Goal: Information Seeking & Learning: Find specific fact

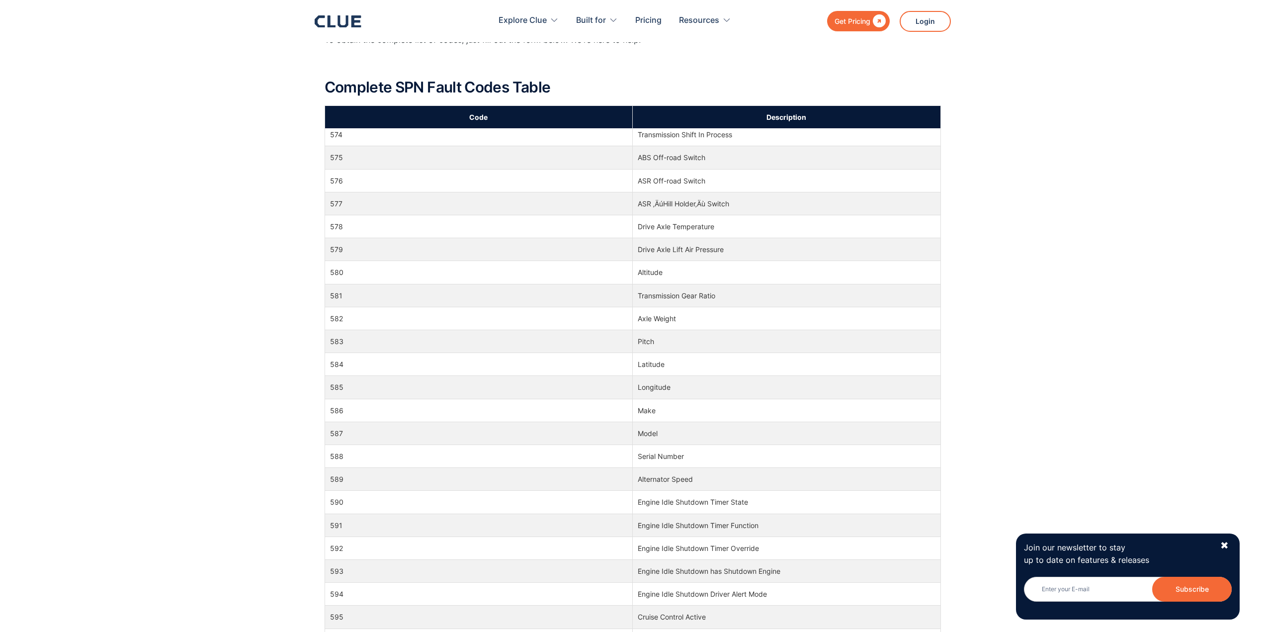
scroll to position [5864, 0]
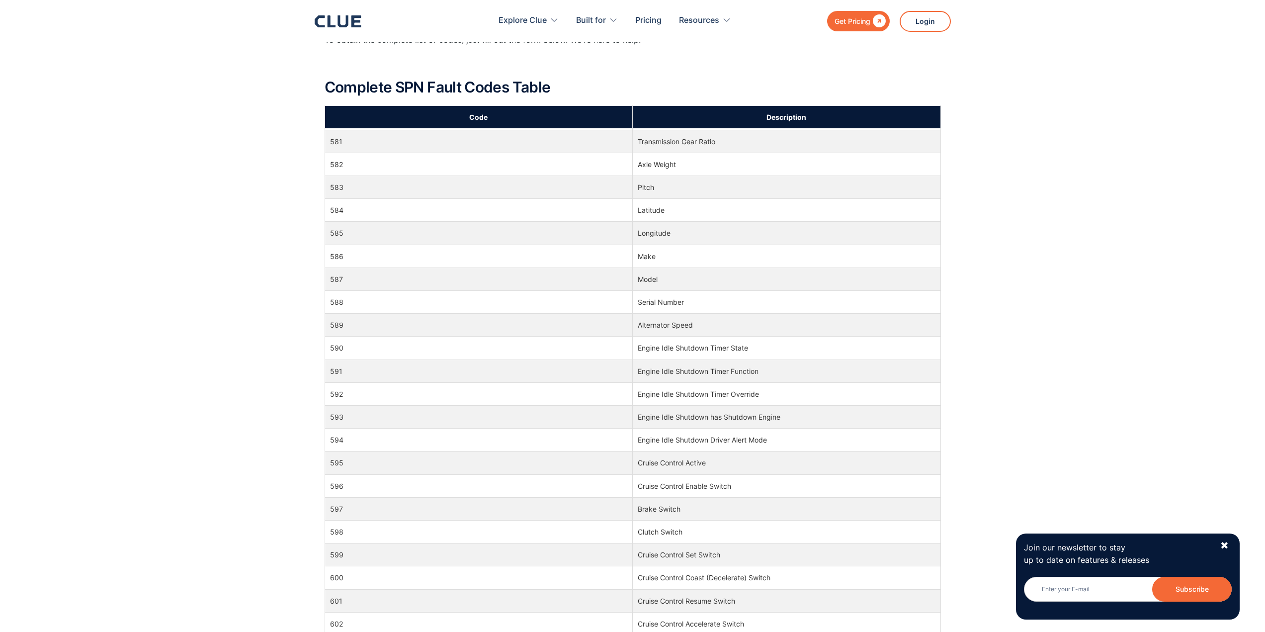
click at [493, 362] on td "591" at bounding box center [479, 370] width 308 height 23
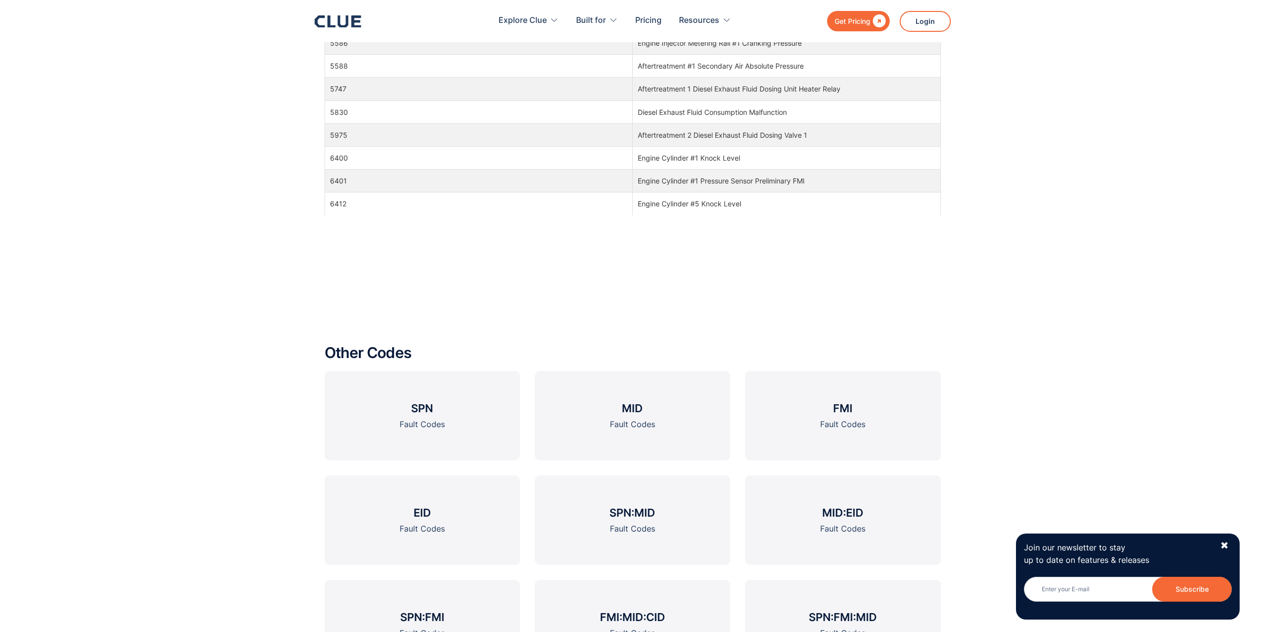
scroll to position [1305, 0]
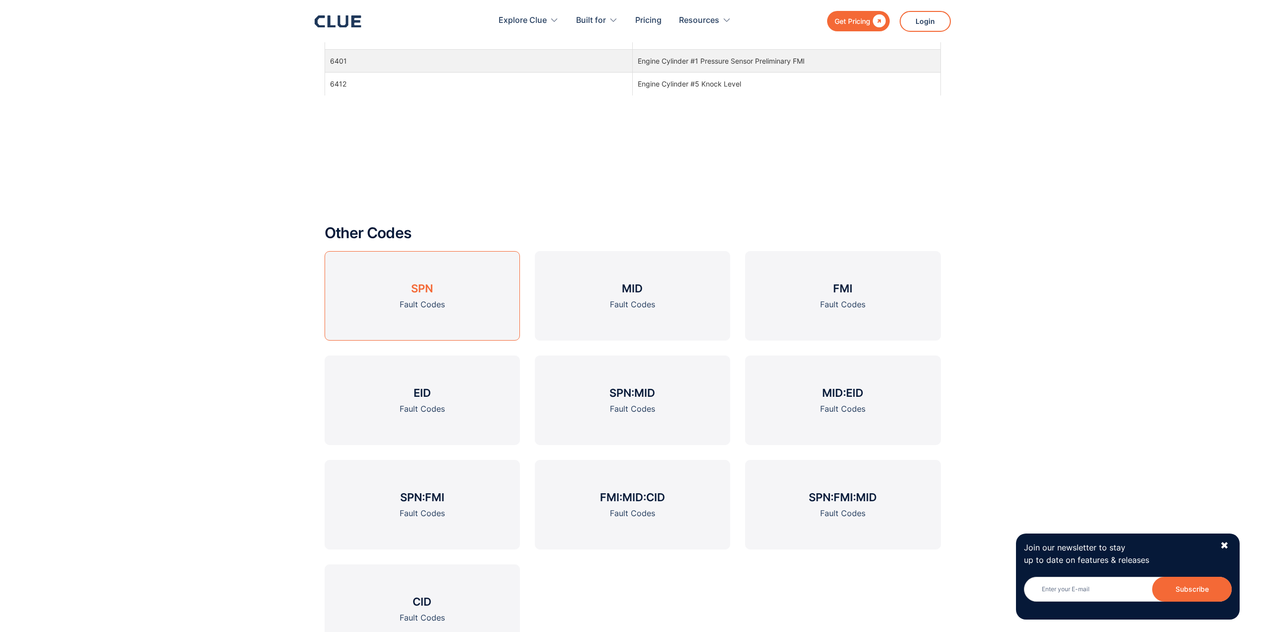
click at [457, 308] on link "SPN Fault Codes" at bounding box center [422, 295] width 195 height 89
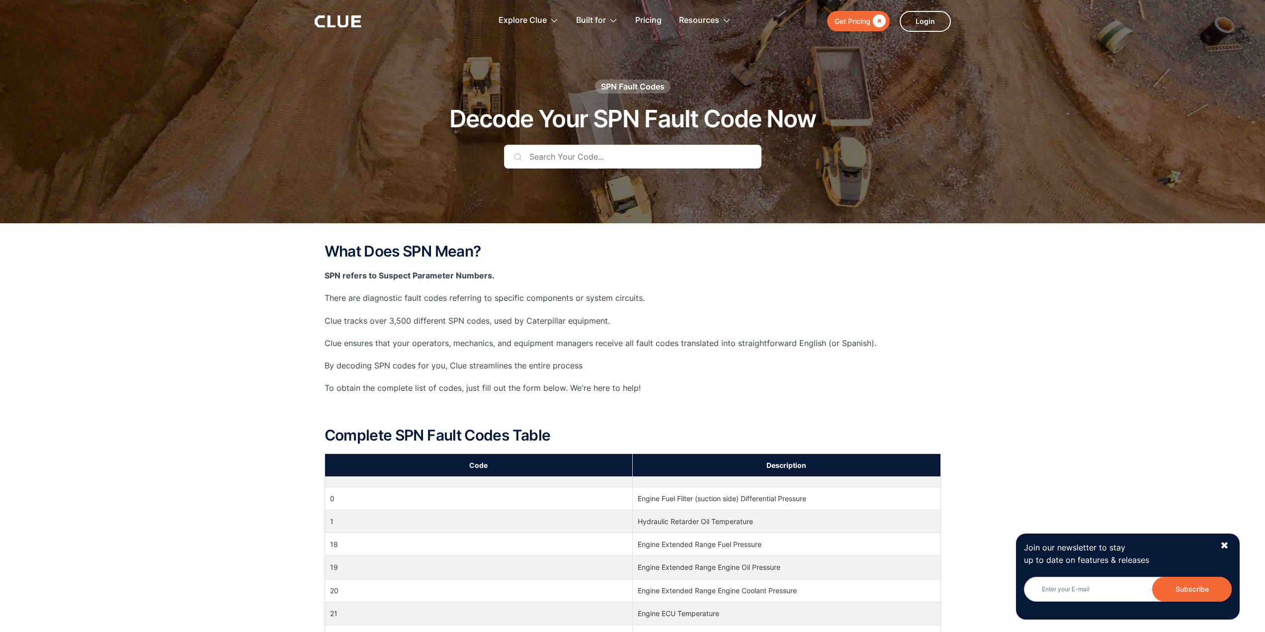
click at [545, 155] on input "text" at bounding box center [632, 157] width 257 height 24
paste input "521025"
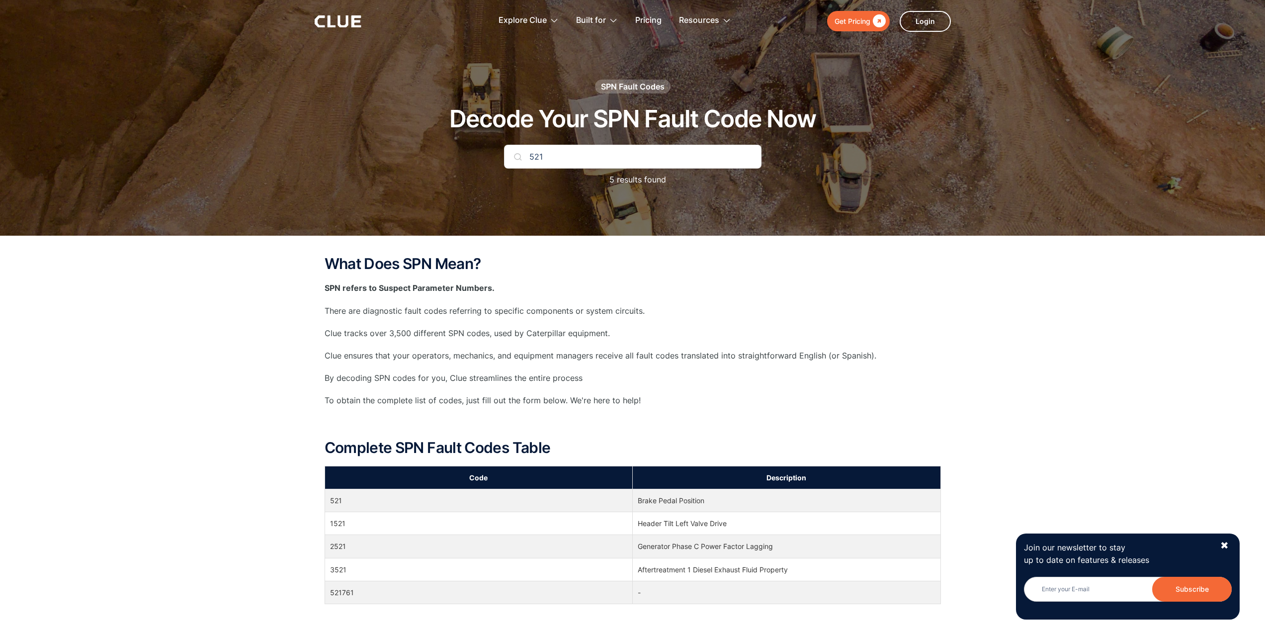
type input "521"
drag, startPoint x: 789, startPoint y: 566, endPoint x: 630, endPoint y: 562, distance: 158.6
click at [630, 562] on tr "3521 Aftertreatment 1 Diesel Exhaust Fluid Property" at bounding box center [633, 569] width 616 height 23
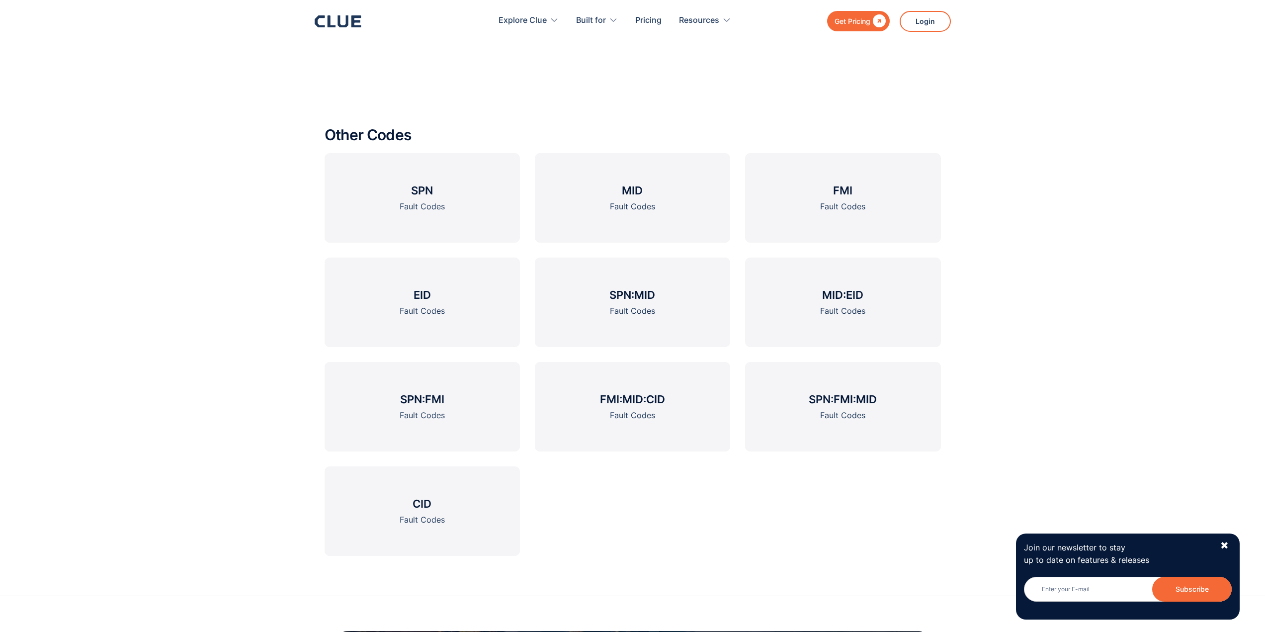
scroll to position [1410, 0]
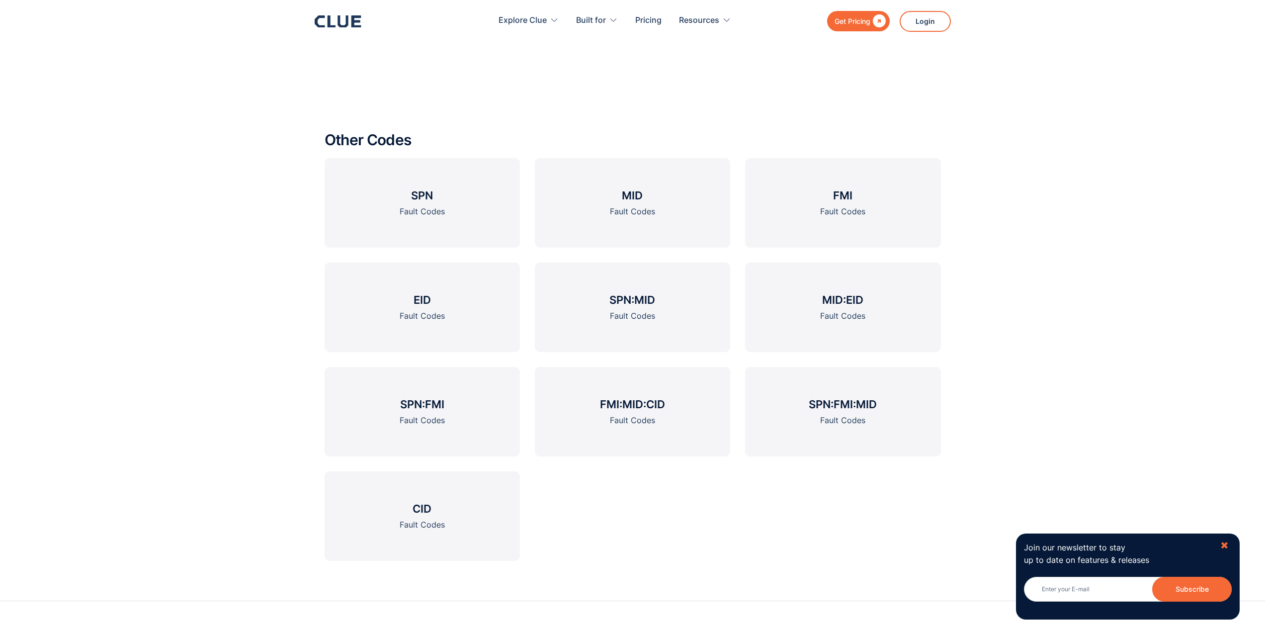
click at [1226, 544] on div "✖" at bounding box center [1224, 545] width 8 height 12
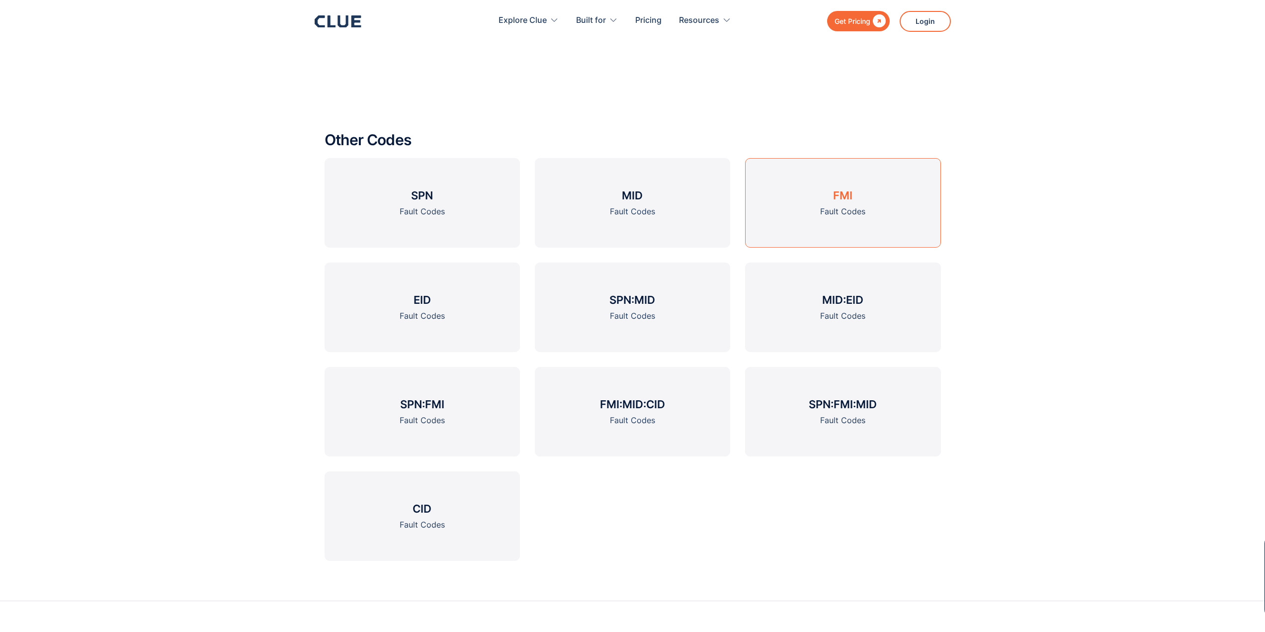
click at [842, 196] on h3 "FMI" at bounding box center [842, 195] width 19 height 15
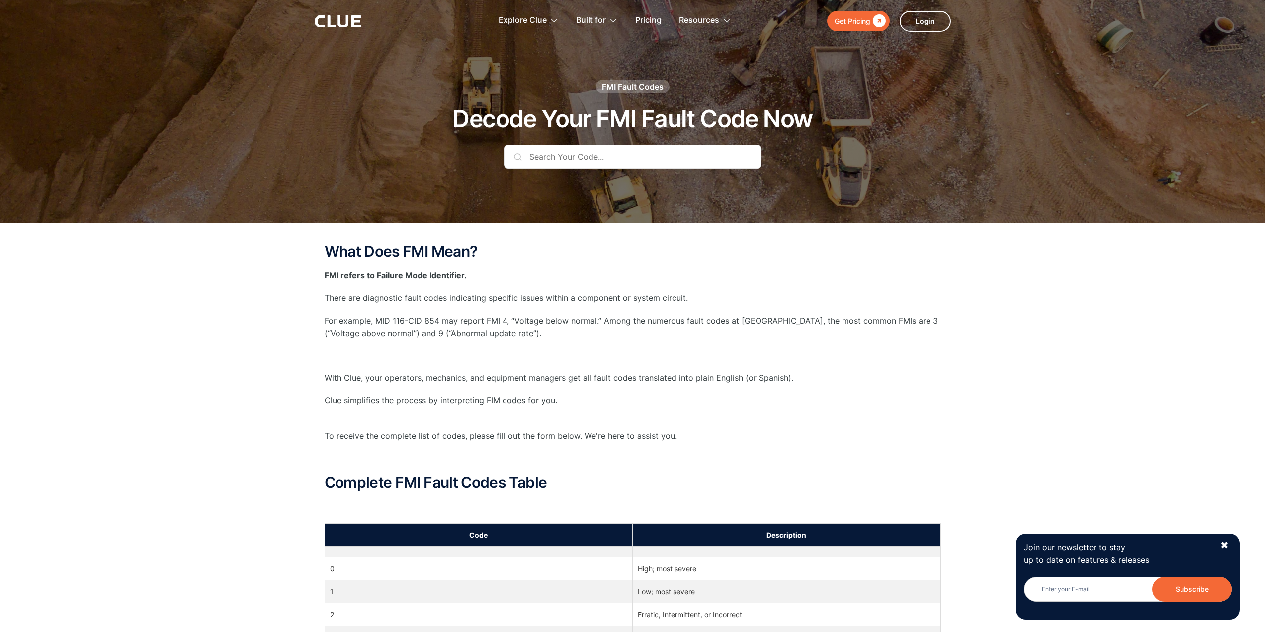
click at [563, 149] on input "text" at bounding box center [632, 157] width 257 height 24
paste input "521025"
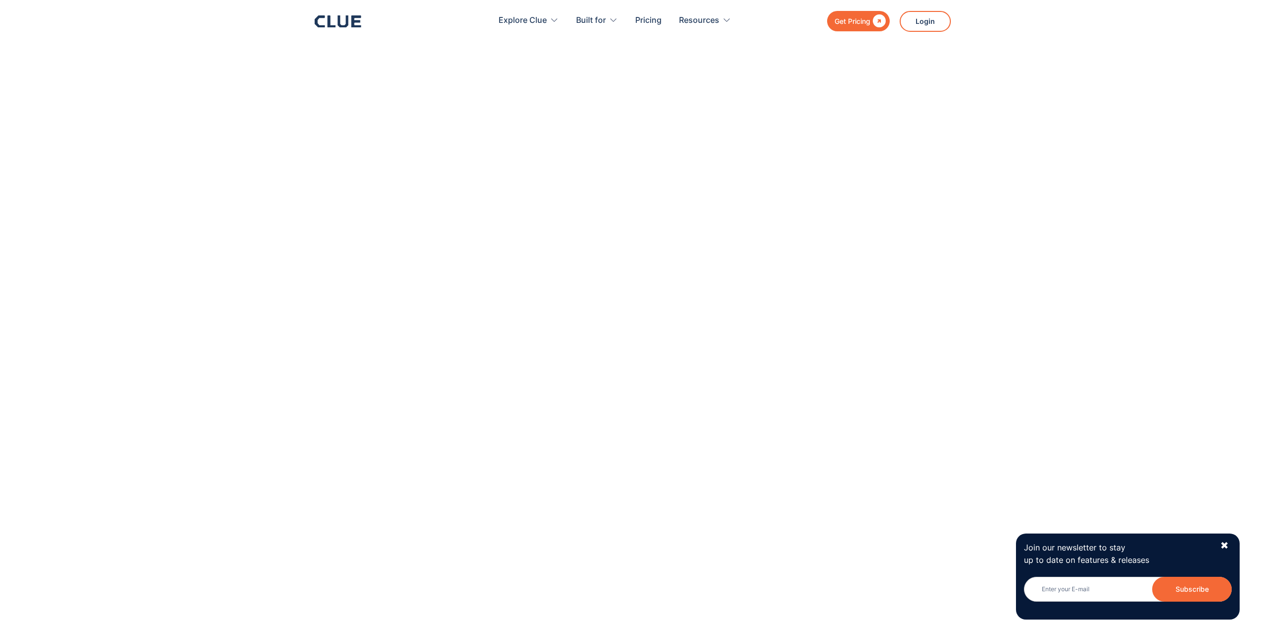
scroll to position [1193, 0]
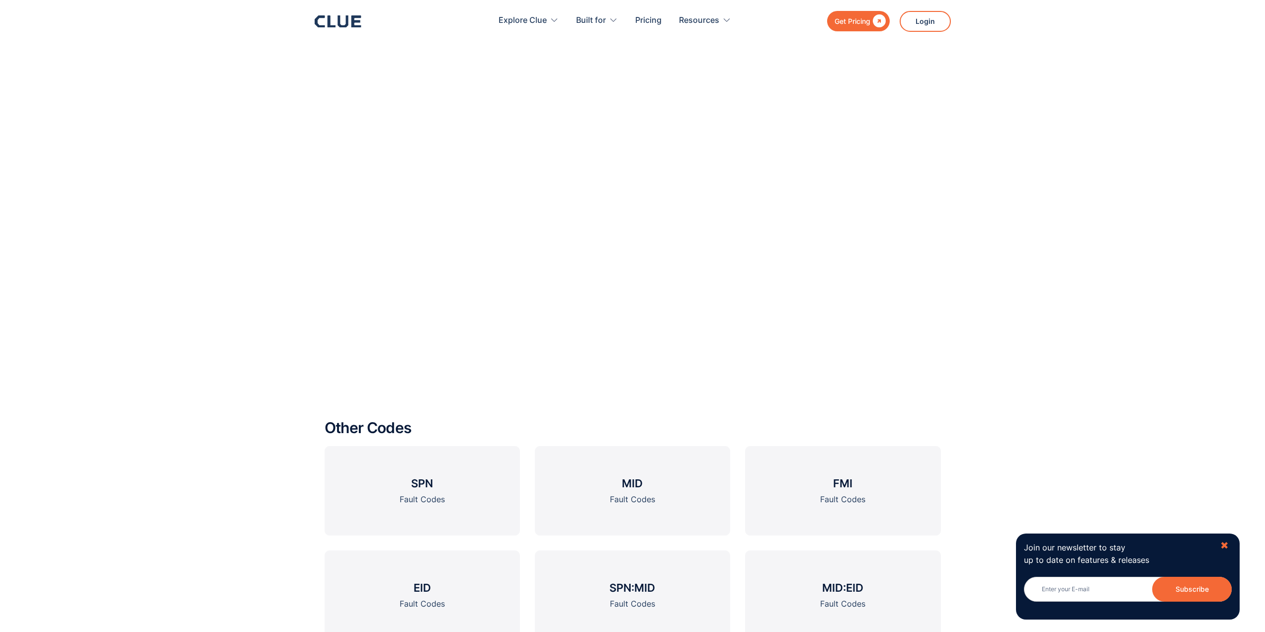
type input "521025"
click at [1222, 540] on div "✖" at bounding box center [1224, 545] width 8 height 12
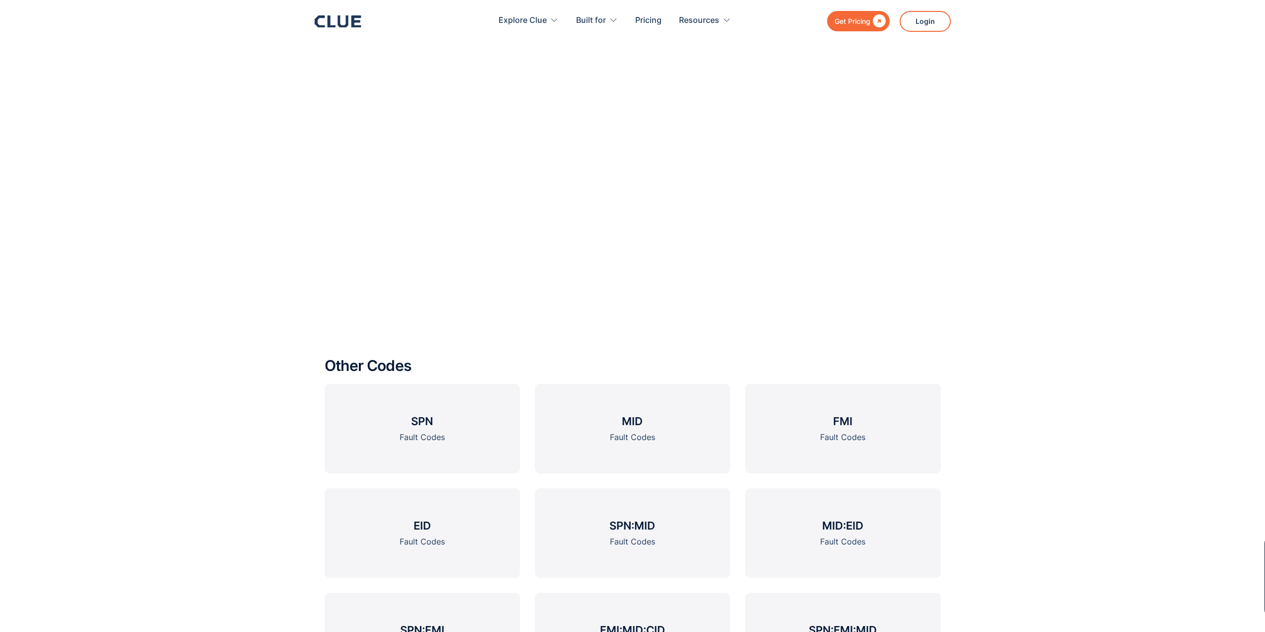
scroll to position [1391, 0]
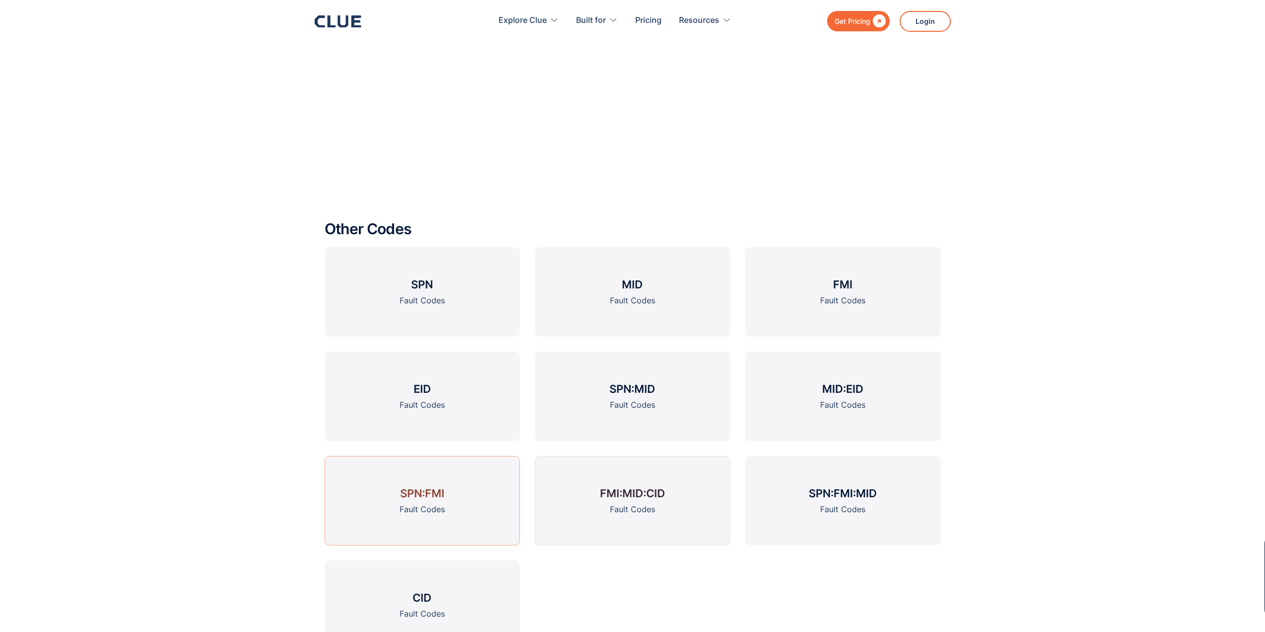
click at [429, 502] on link "SPN:FMI Fault Codes" at bounding box center [422, 500] width 195 height 89
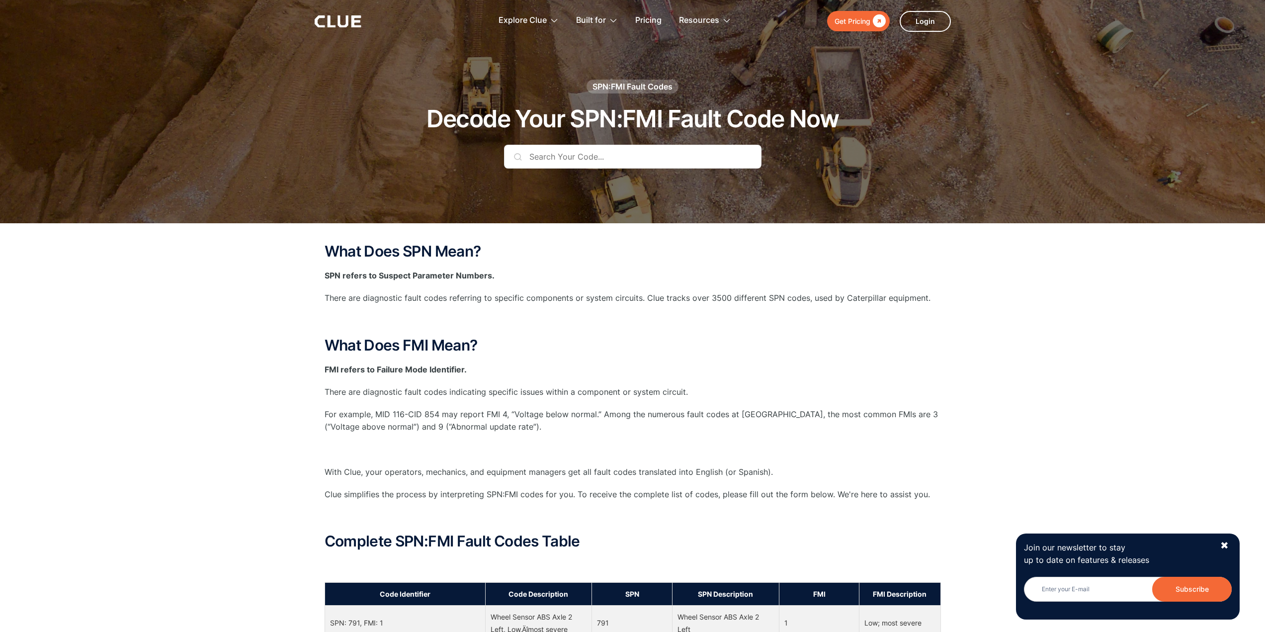
click at [553, 162] on input "text" at bounding box center [632, 157] width 257 height 24
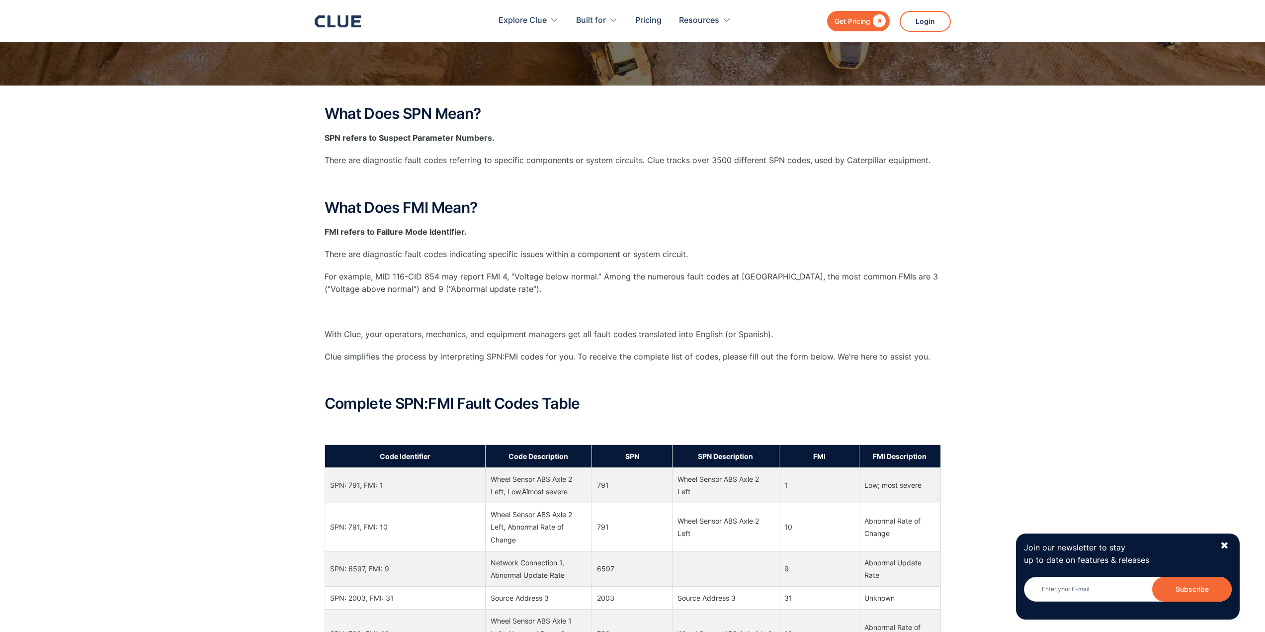
scroll to position [149, 0]
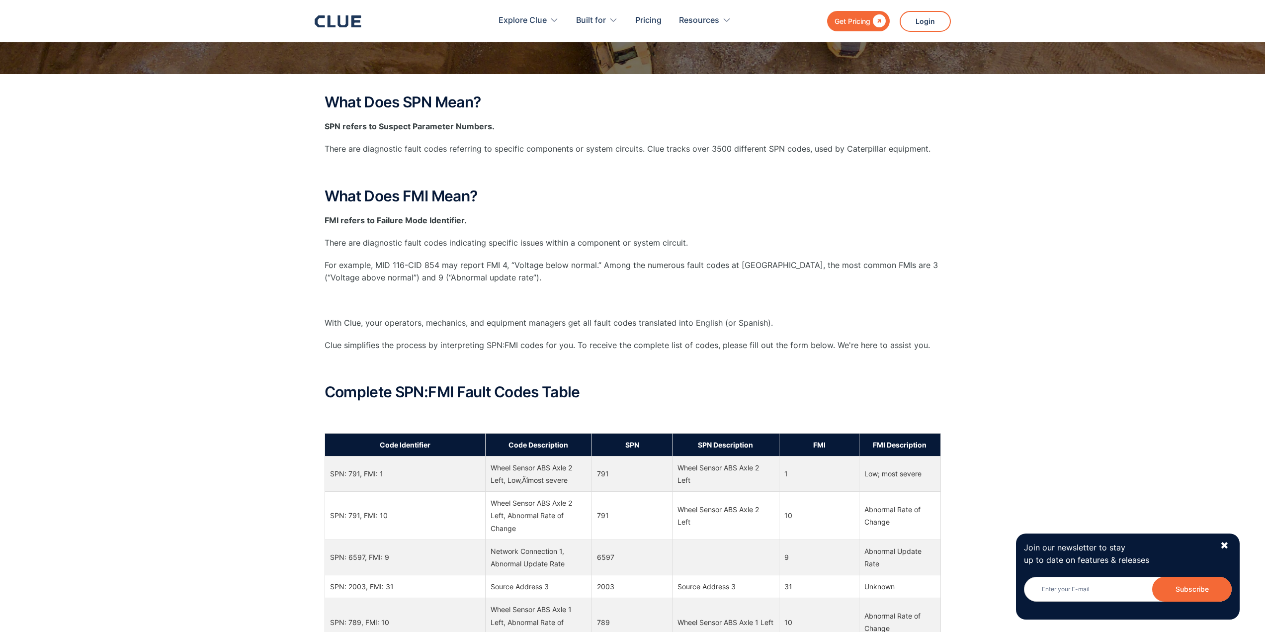
paste input "521025"
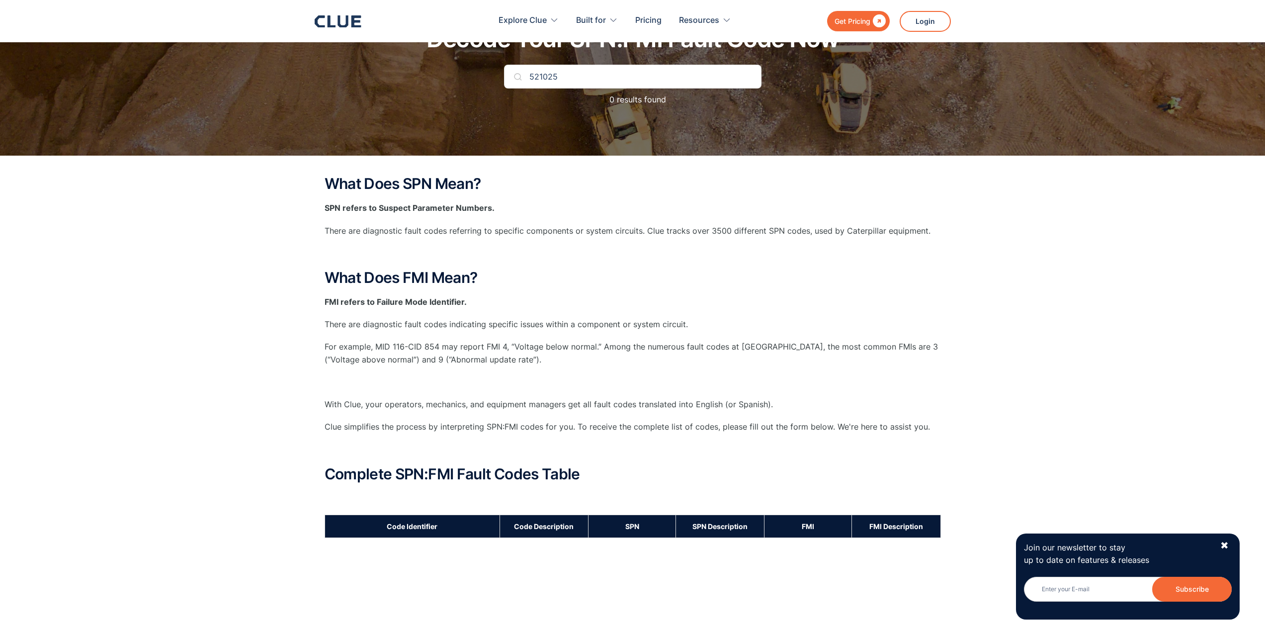
scroll to position [0, 0]
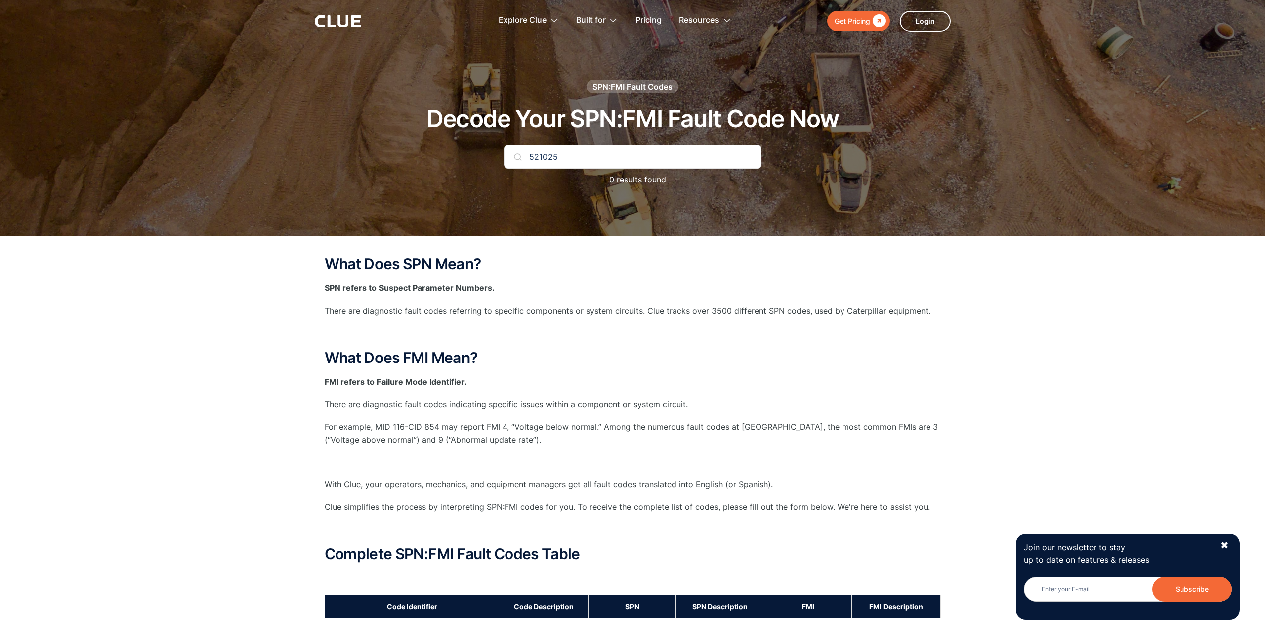
drag, startPoint x: 542, startPoint y: 158, endPoint x: 428, endPoint y: 175, distance: 115.6
click at [430, 173] on div "SPN:FMI Fault Codes Decode Your SPN:FMI Fault Code Now 521025 0 results found" at bounding box center [632, 138] width 586 height 116
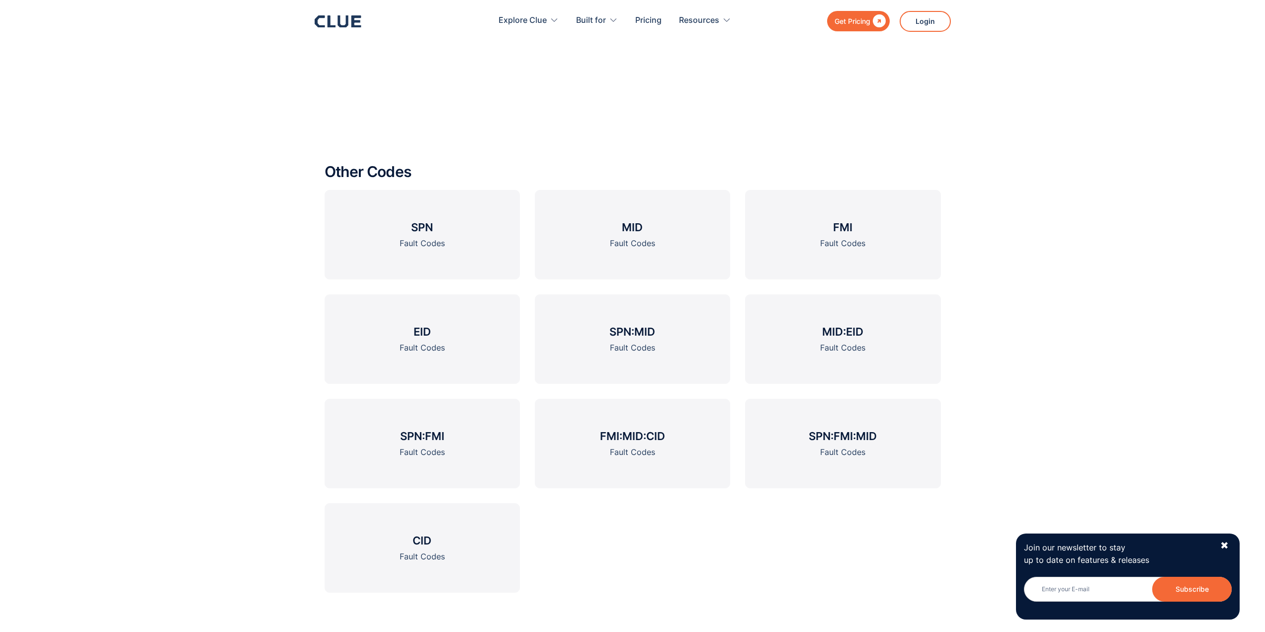
scroll to position [1541, 0]
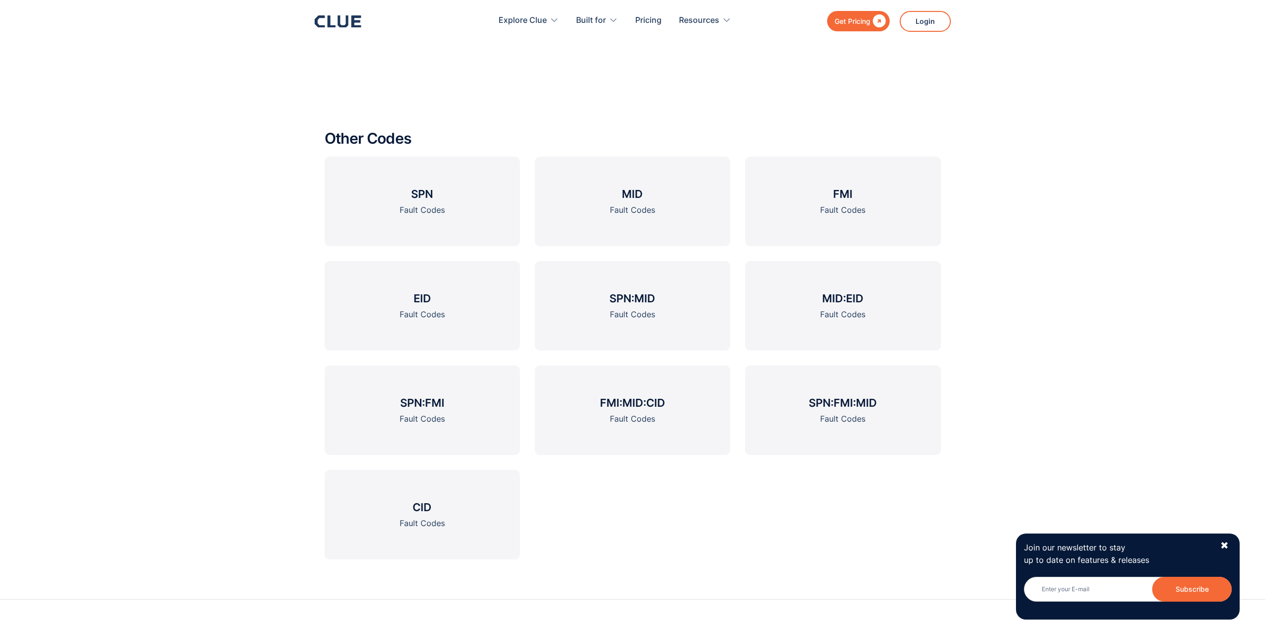
type input "1381"
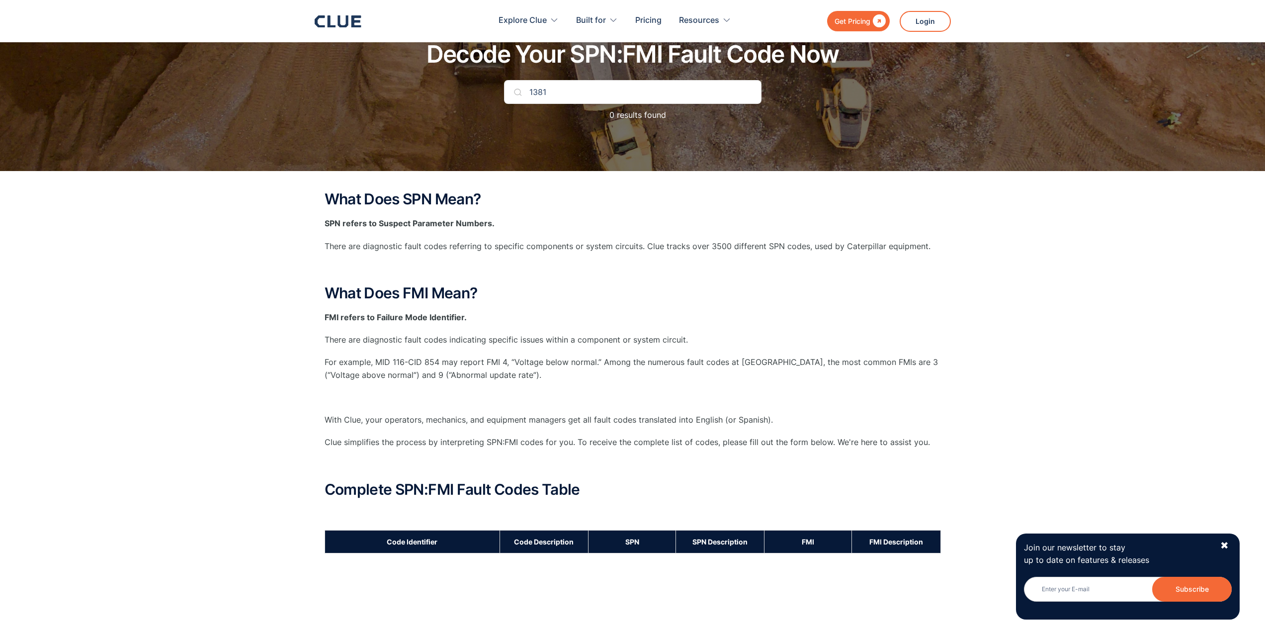
scroll to position [0, 0]
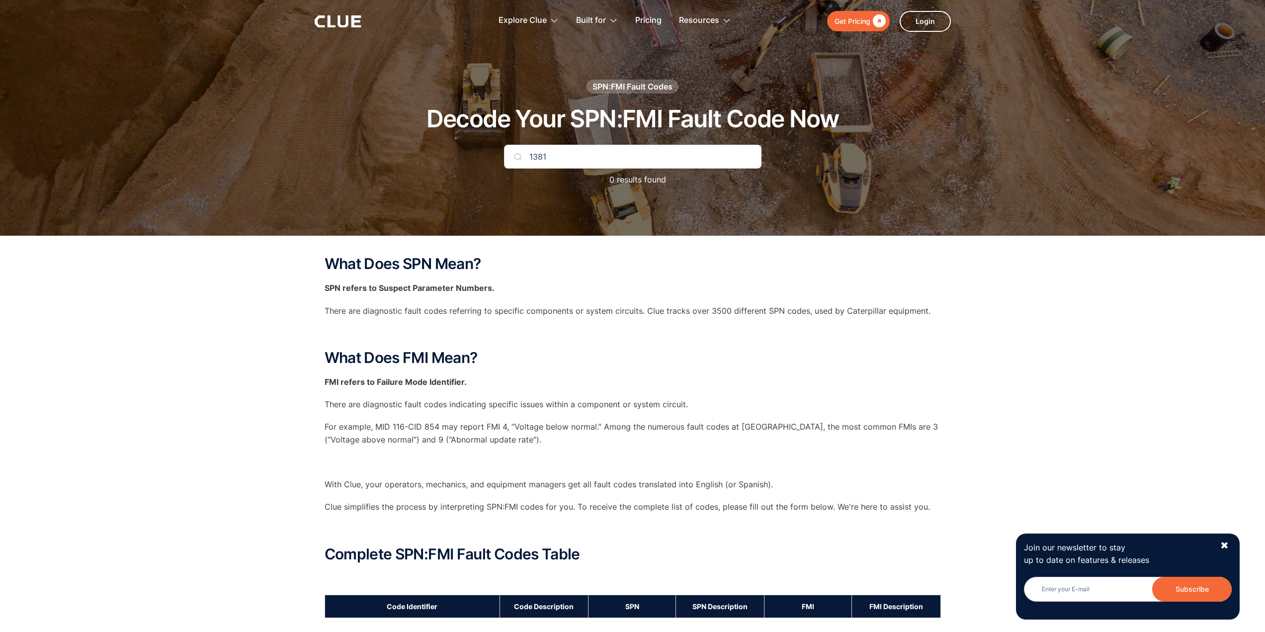
click at [340, 23] on icon at bounding box center [338, 21] width 47 height 12
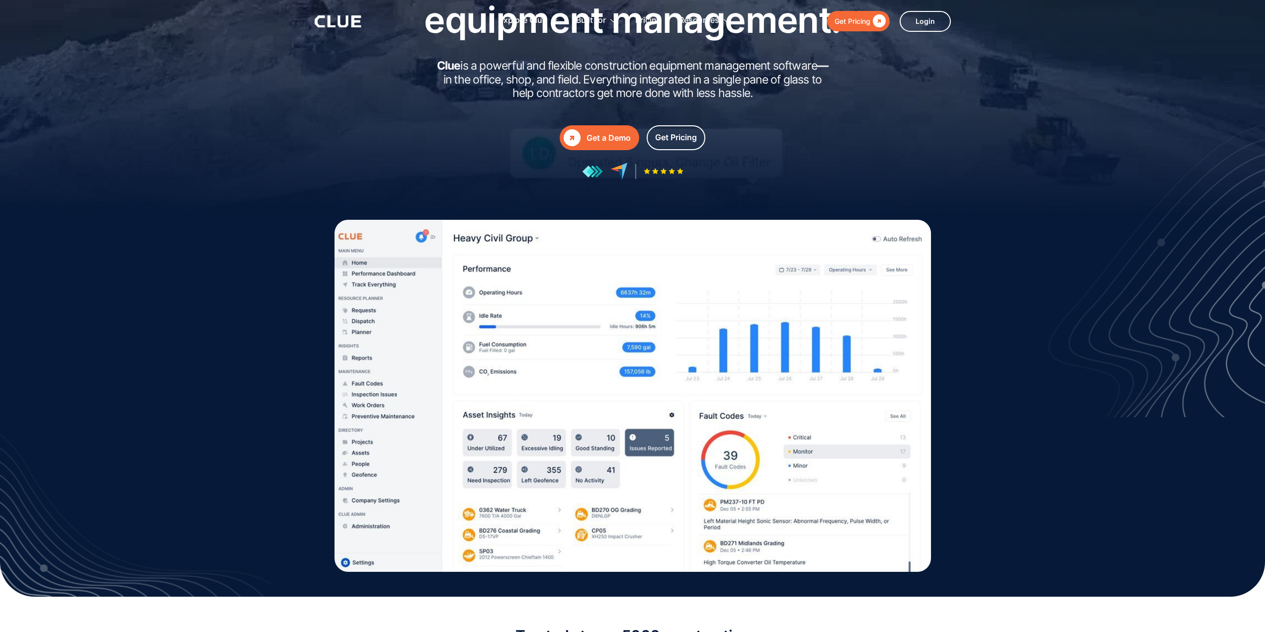
scroll to position [248, 0]
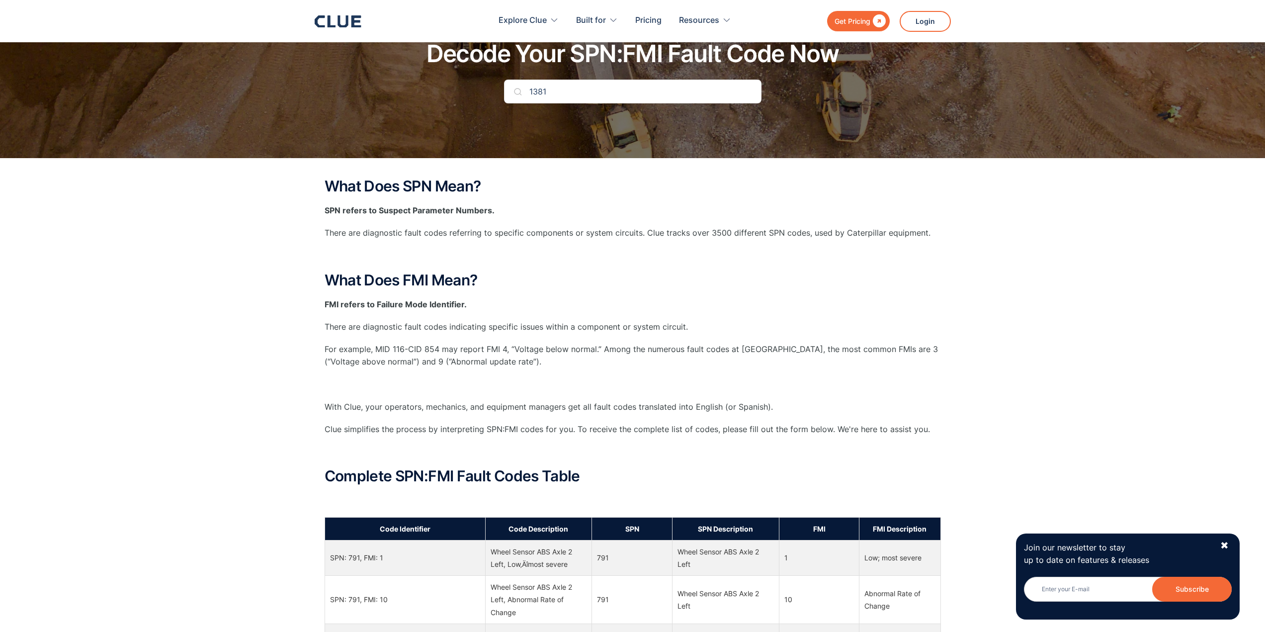
scroll to position [50, 0]
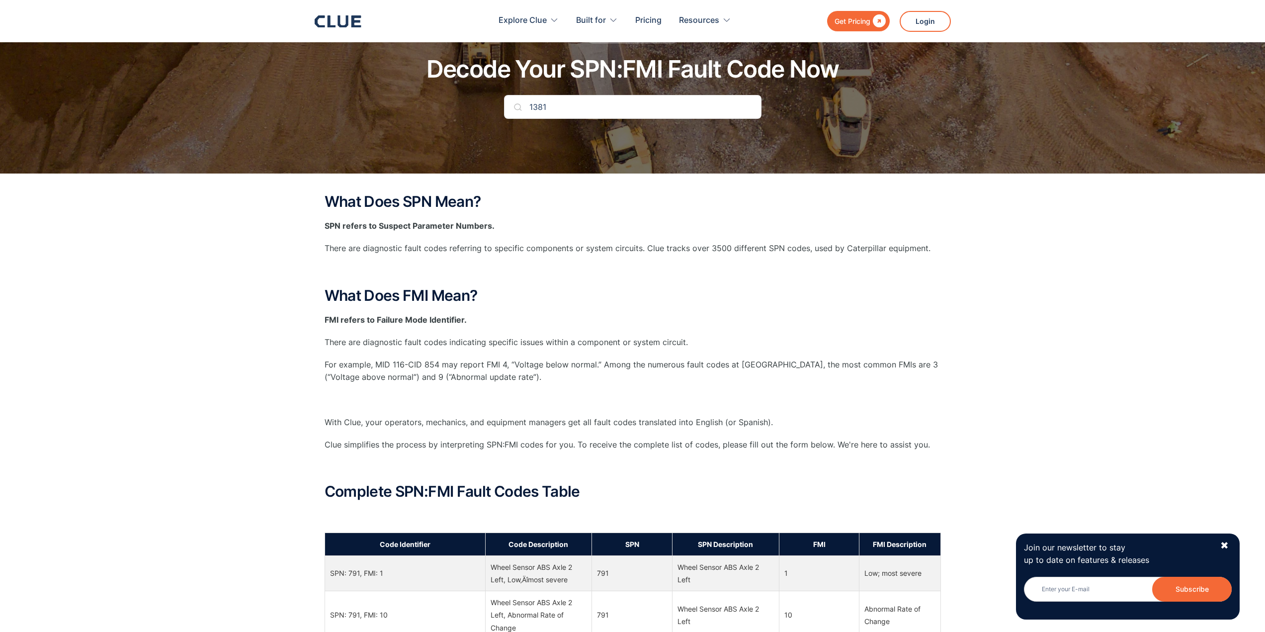
click at [621, 109] on input "1381" at bounding box center [632, 107] width 257 height 24
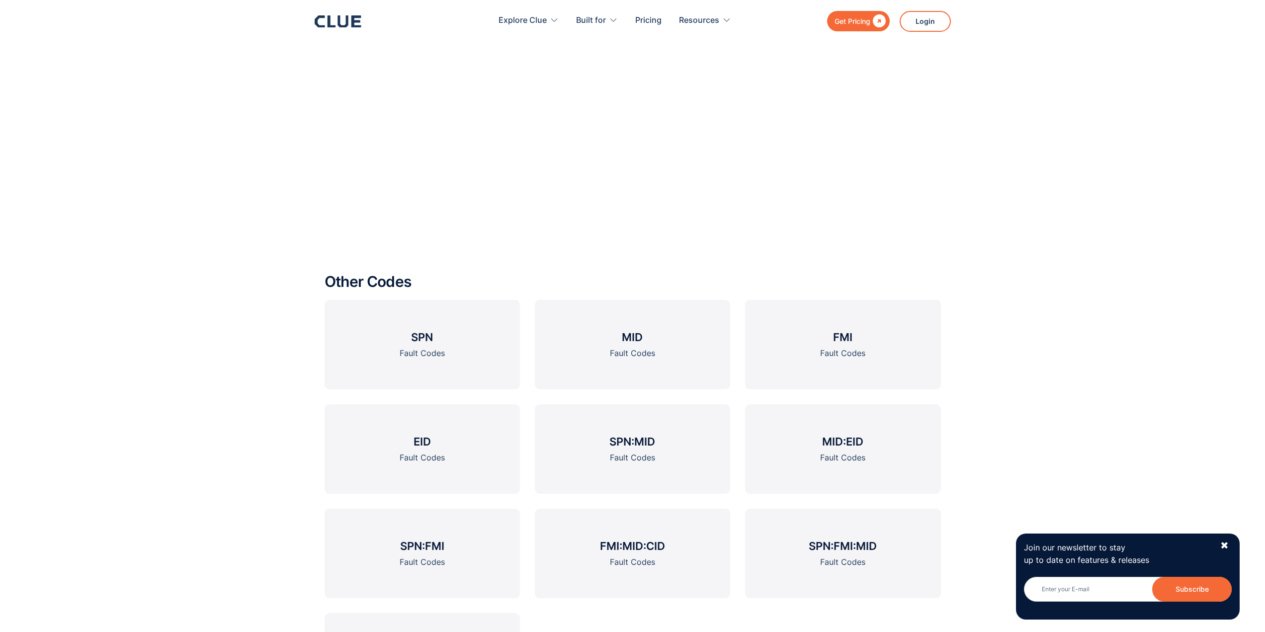
scroll to position [1491, 0]
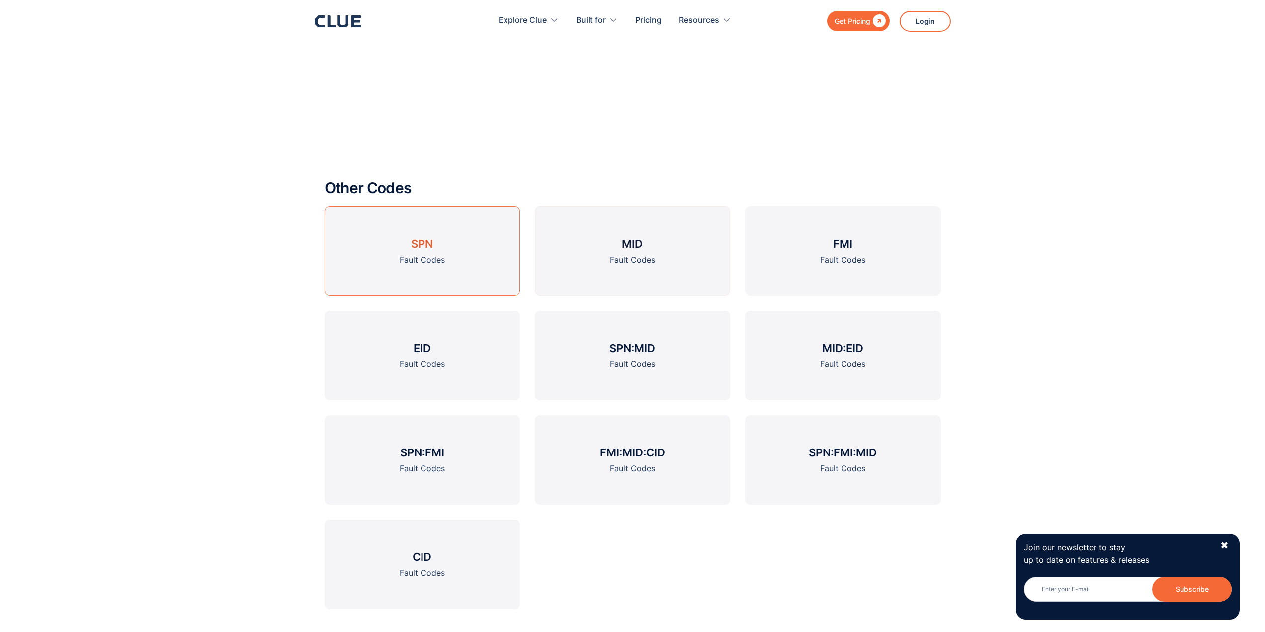
click at [405, 255] on div "Fault Codes" at bounding box center [422, 259] width 45 height 12
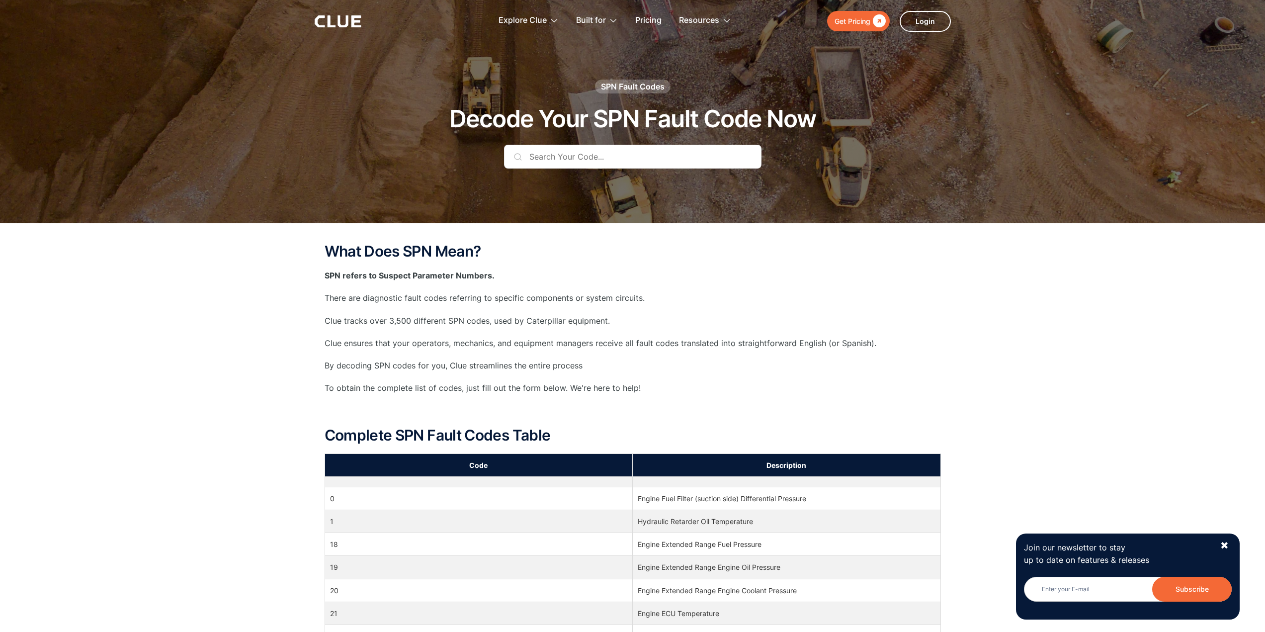
click at [556, 166] on input "text" at bounding box center [632, 157] width 257 height 24
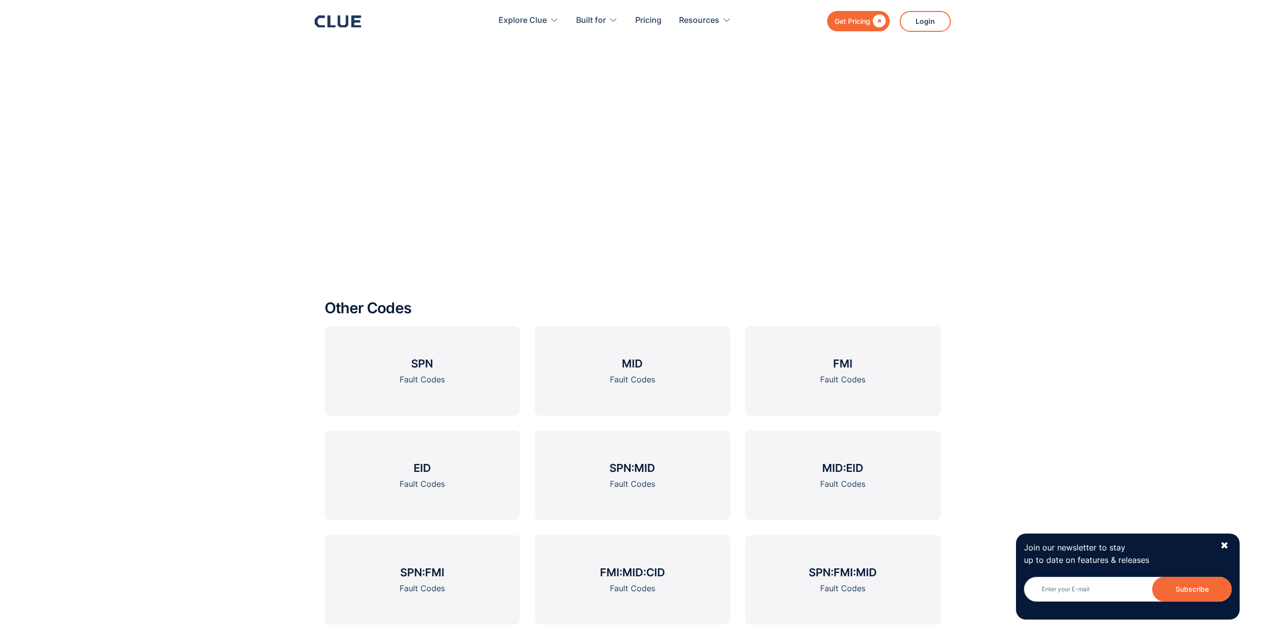
scroll to position [1441, 0]
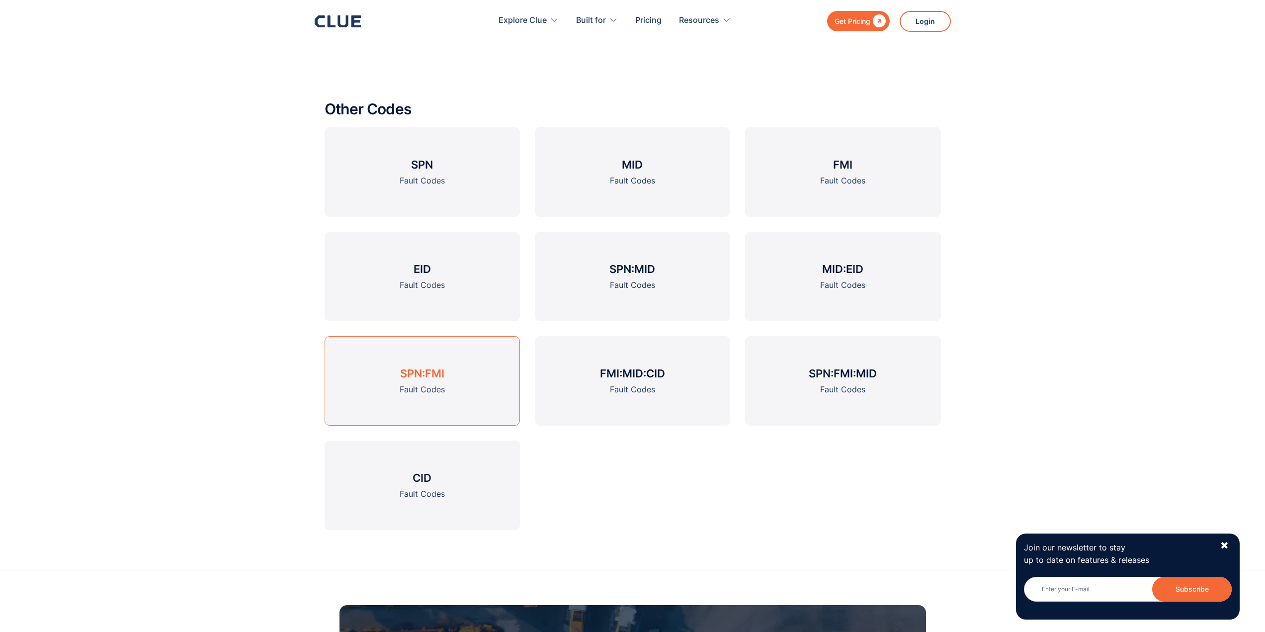
type input "1381"
click at [380, 373] on link "SPN:FMI Fault Codes" at bounding box center [422, 380] width 195 height 89
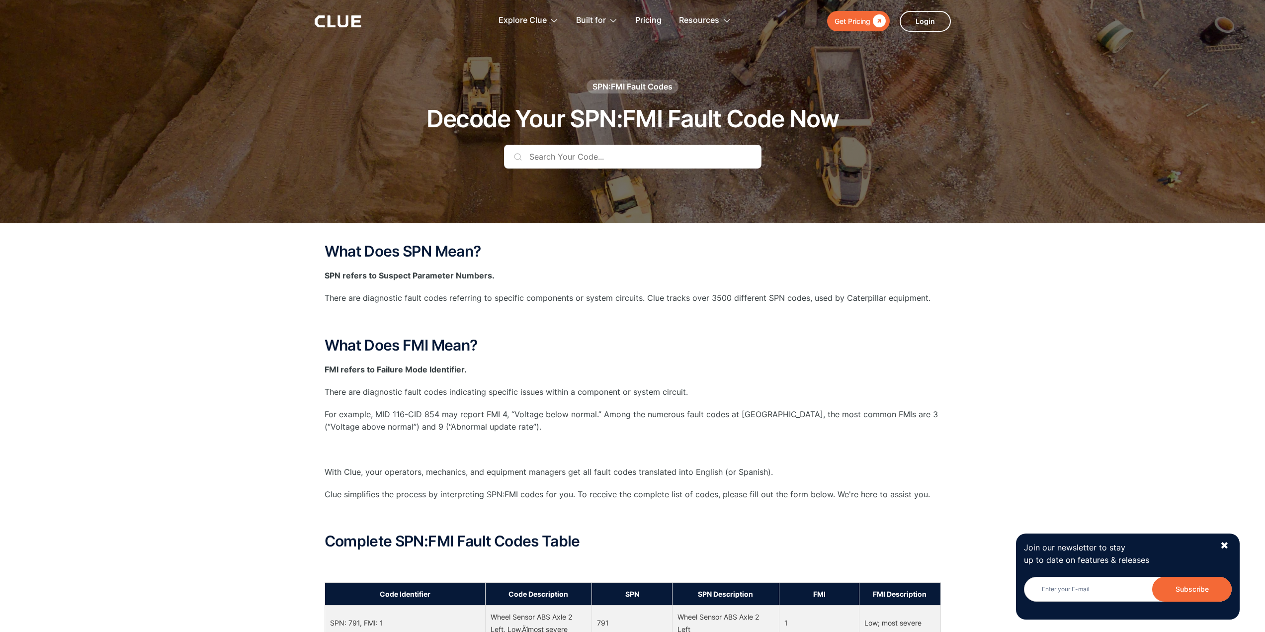
click at [553, 149] on input "text" at bounding box center [632, 157] width 257 height 24
paste input "521025"
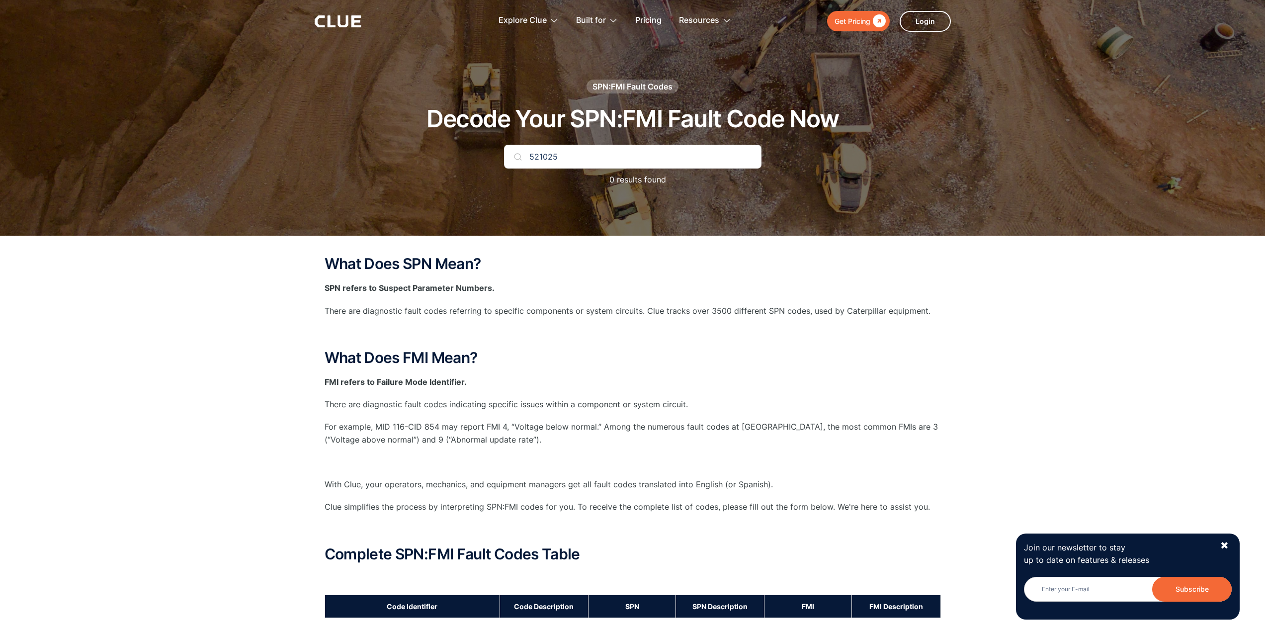
drag, startPoint x: 564, startPoint y: 153, endPoint x: 469, endPoint y: 164, distance: 96.1
click at [469, 164] on div "SPN:FMI Fault Codes Decode Your SPN:FMI Fault Code Now 521025 0 results found" at bounding box center [632, 138] width 586 height 116
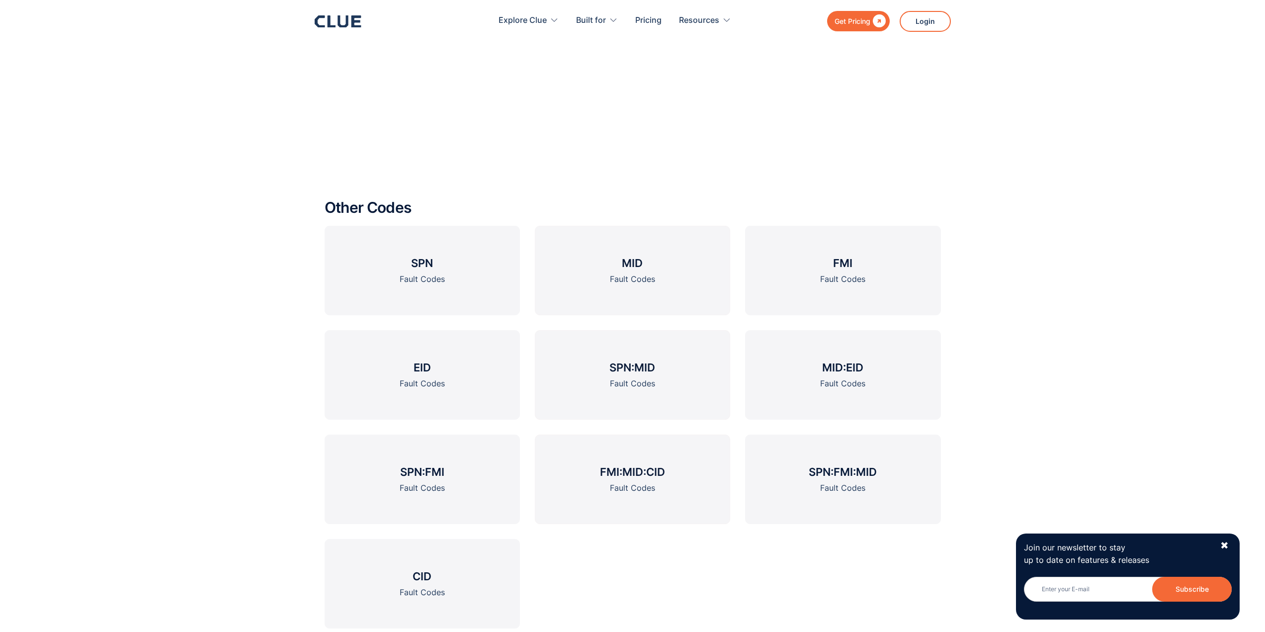
scroll to position [1590, 0]
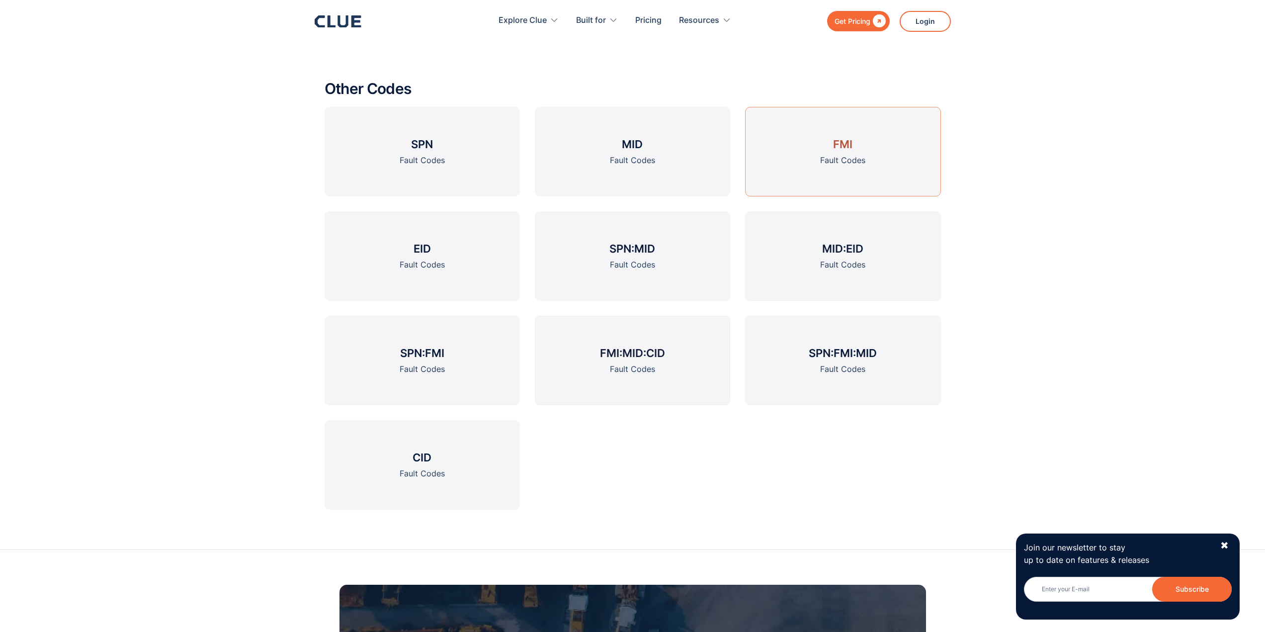
type input "1381"
drag, startPoint x: 850, startPoint y: 104, endPoint x: 850, endPoint y: 110, distance: 6.0
click at [850, 105] on div "Other Codes SPN Fault Codes MID Fault Codes FMI Fault Codes EID Fault Codes SPN…" at bounding box center [633, 295] width 616 height 469
click at [850, 136] on link "FMI Fault Codes" at bounding box center [842, 151] width 195 height 89
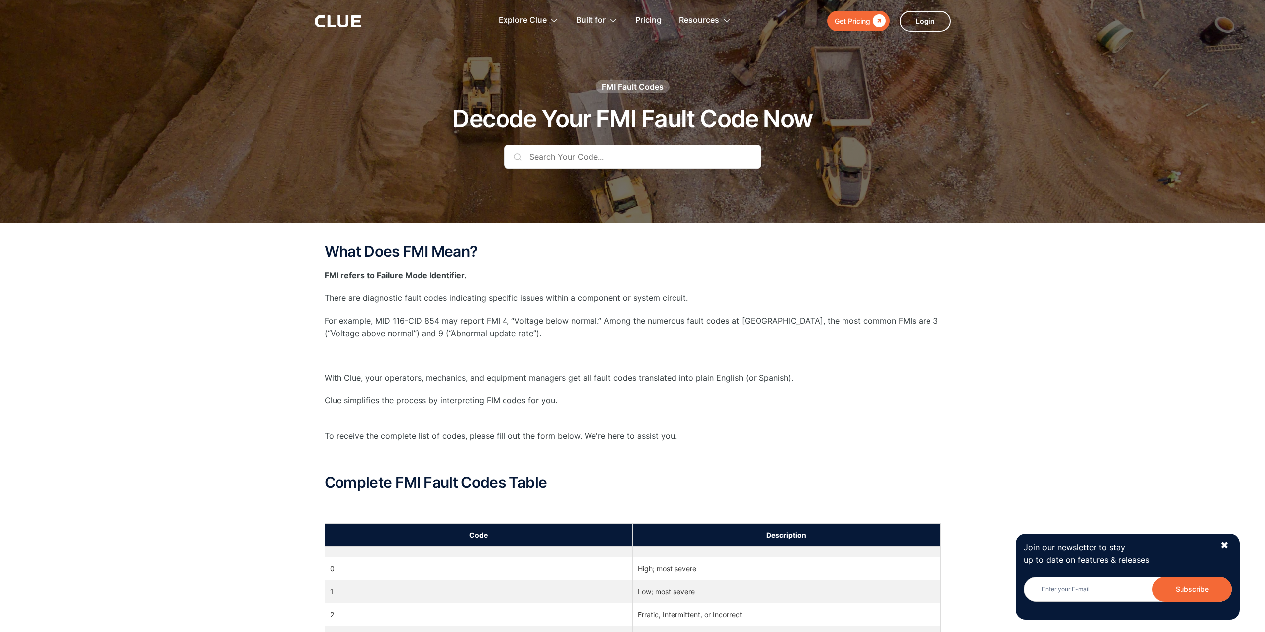
click at [606, 144] on div "FMI Fault Codes Decode Your FMI Fault Code Now" at bounding box center [632, 132] width 586 height 104
click at [605, 152] on input "text" at bounding box center [632, 157] width 257 height 24
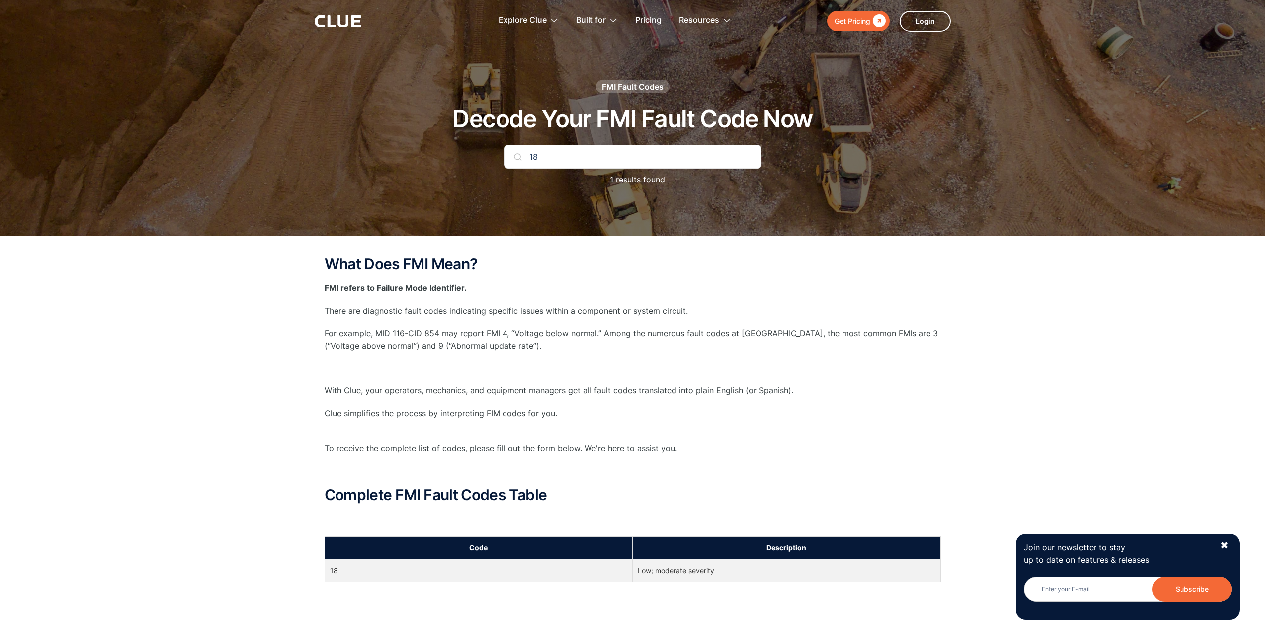
click at [604, 157] on input "18" at bounding box center [632, 157] width 257 height 24
paste input "521025"
click at [604, 157] on input "521025" at bounding box center [632, 157] width 257 height 24
click at [604, 158] on input "521025" at bounding box center [632, 157] width 257 height 24
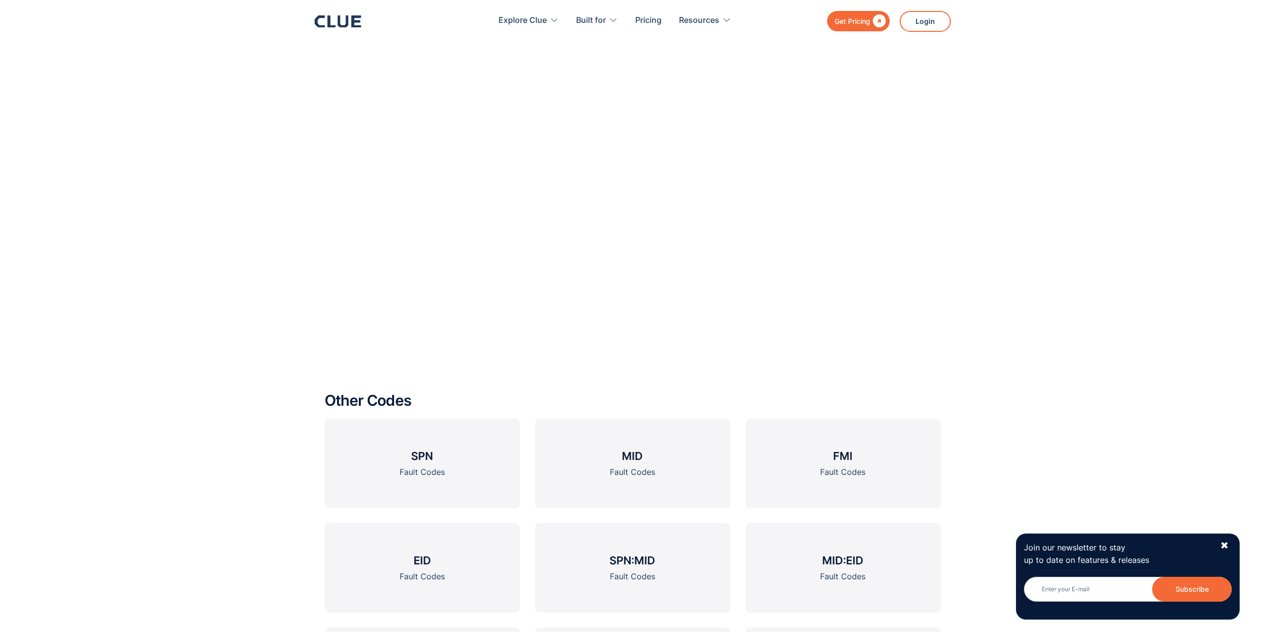
scroll to position [1342, 0]
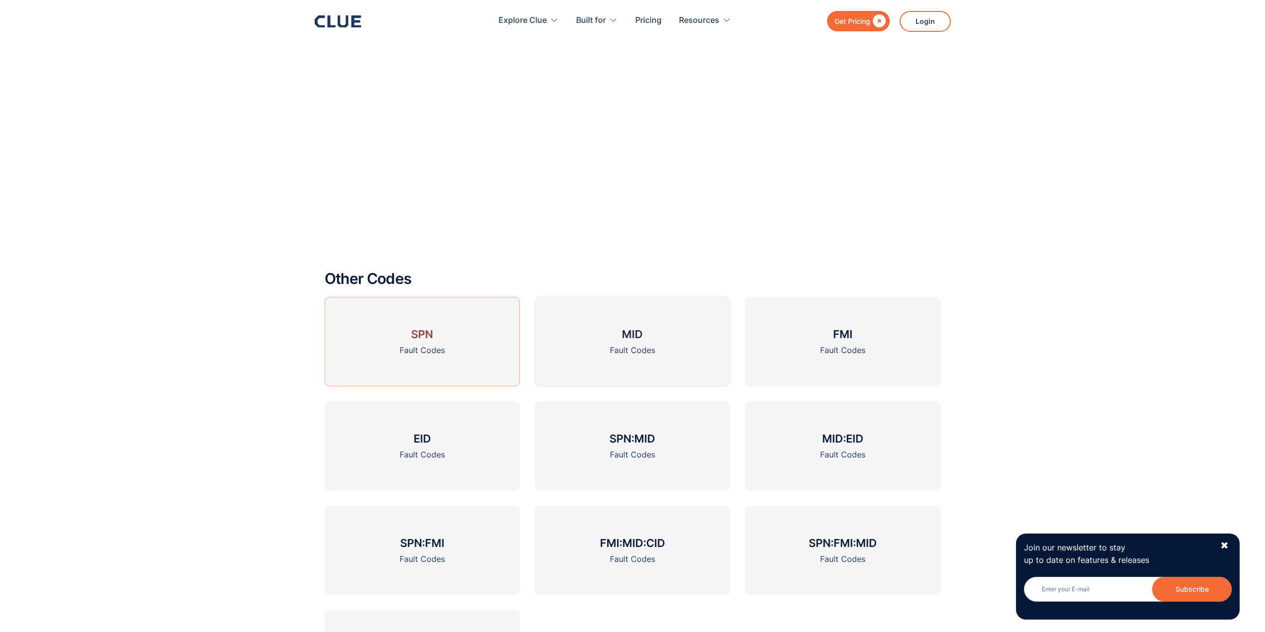
type input "521025"
click at [442, 348] on div "Fault Codes" at bounding box center [422, 350] width 45 height 12
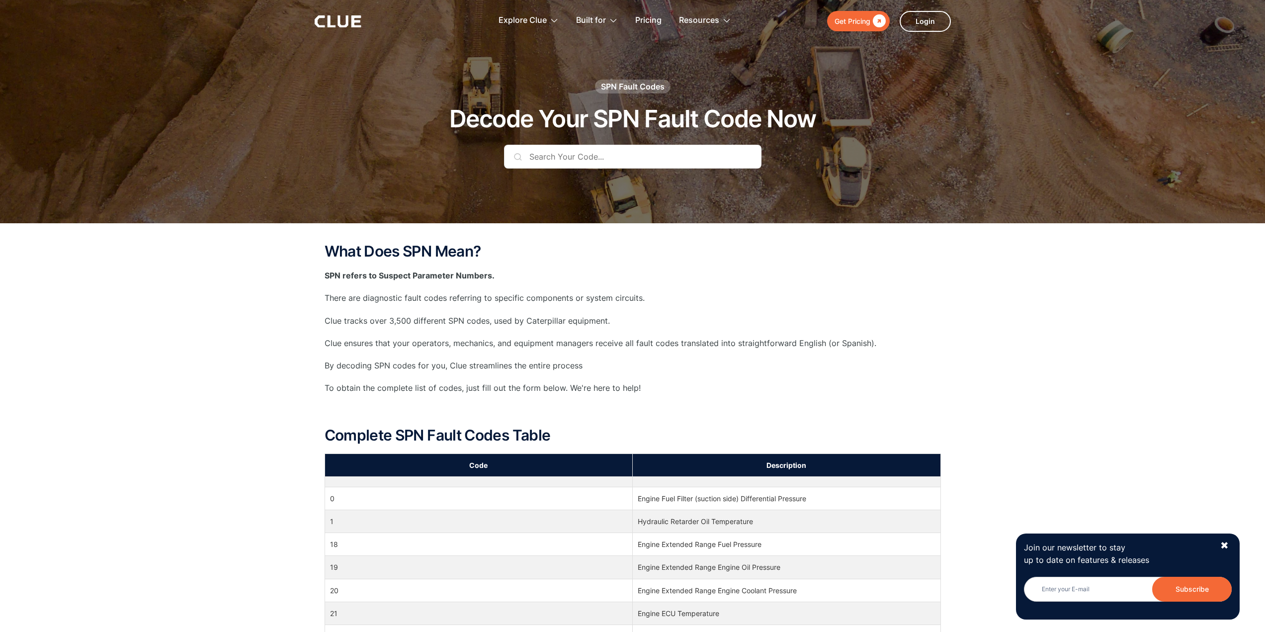
click at [544, 165] on input "text" at bounding box center [632, 157] width 257 height 24
paste input "521025"
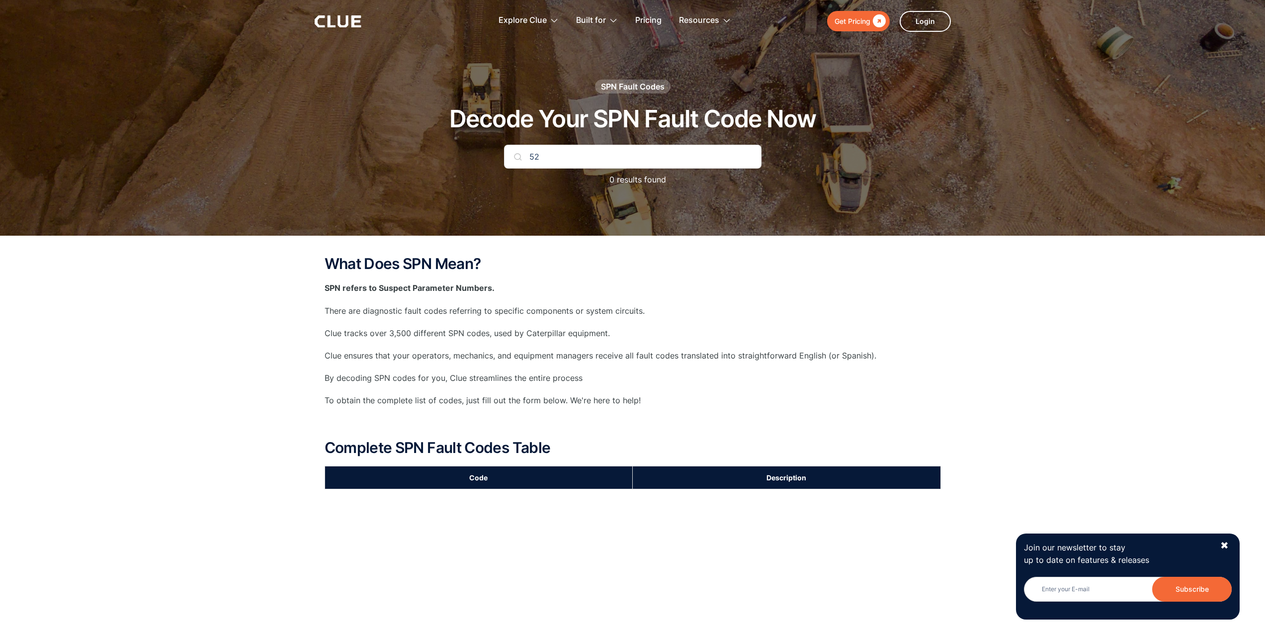
type input "5"
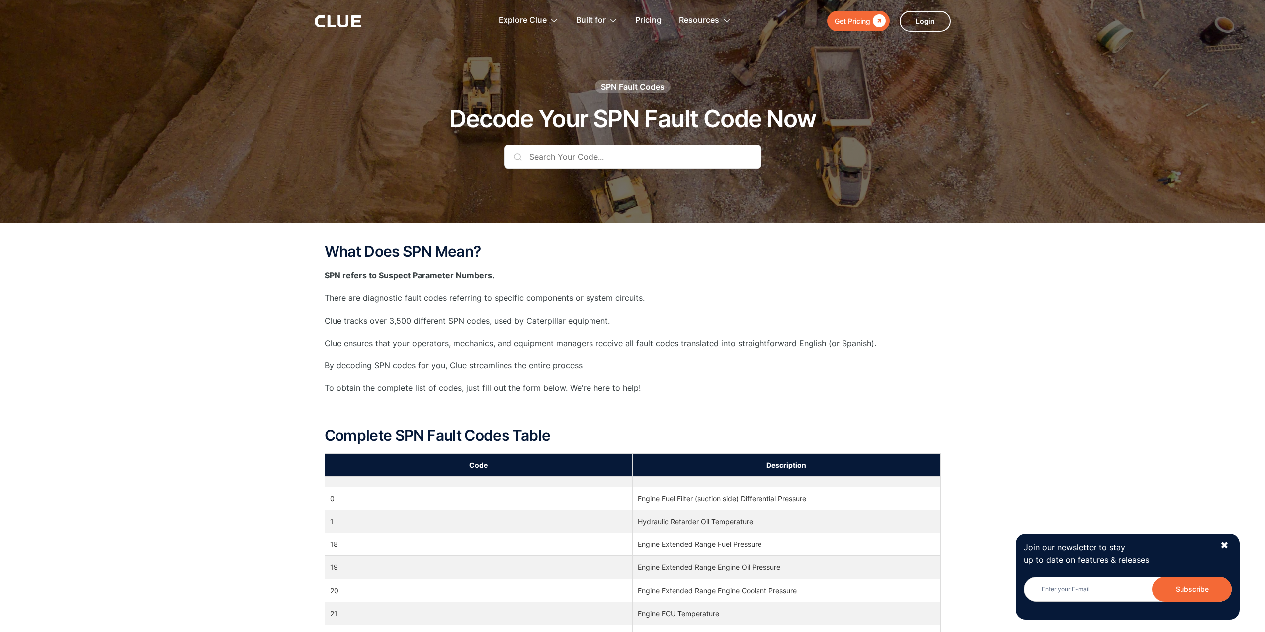
click at [511, 357] on div "What Does SPN Mean? SPN refers to Suspect Parameter Numbers. There are diagnost…" at bounding box center [633, 348] width 616 height 210
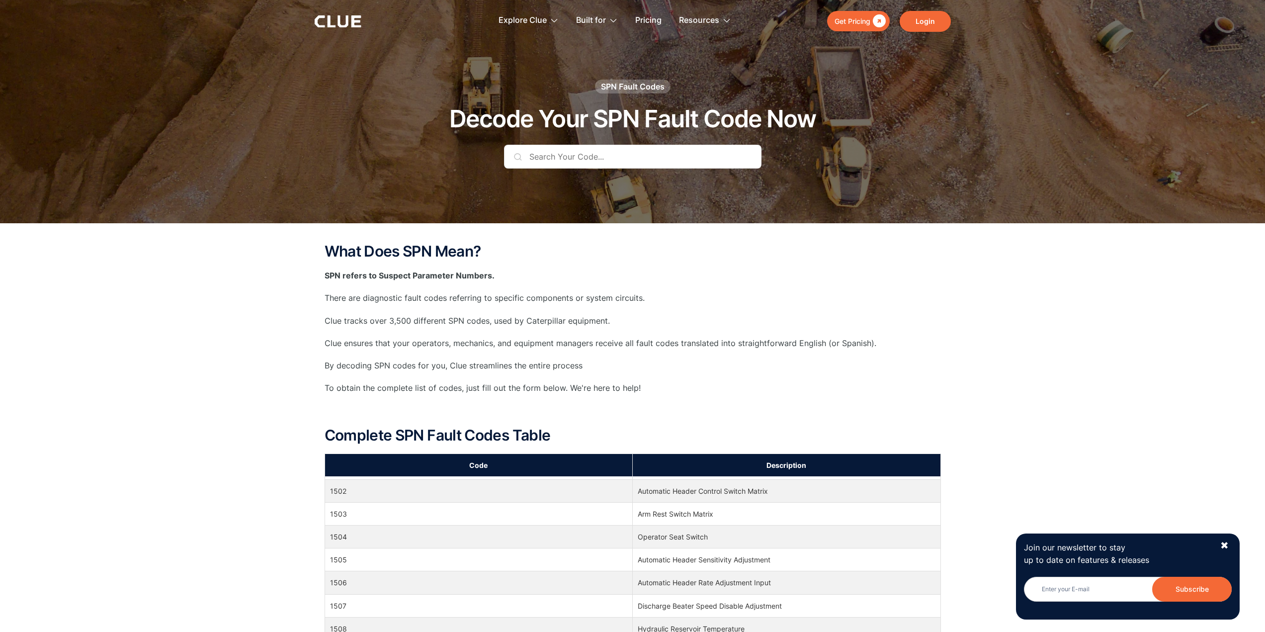
drag, startPoint x: 987, startPoint y: 304, endPoint x: 904, endPoint y: 27, distance: 289.0
click at [562, 146] on input "text" at bounding box center [632, 157] width 257 height 24
paste input "521025"
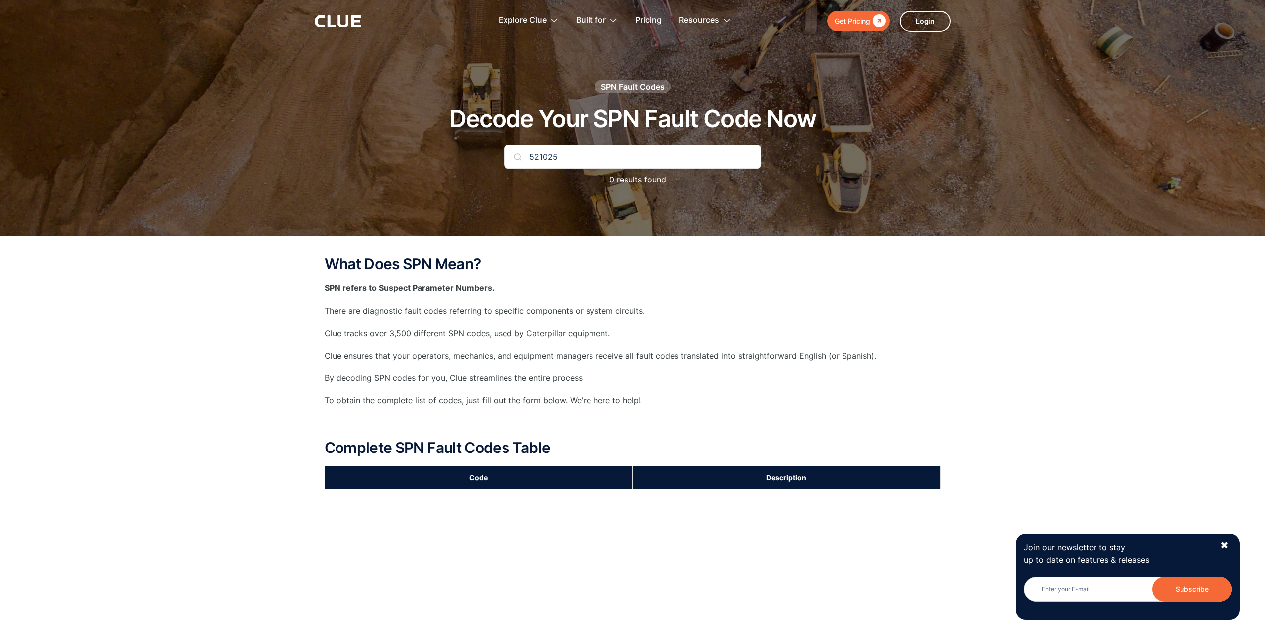
type input "521025"
click at [469, 317] on div "What Does SPN Mean? SPN refers to Suspect Parameter Numbers. There are diagnost…" at bounding box center [633, 360] width 616 height 210
